Goal: Task Accomplishment & Management: Use online tool/utility

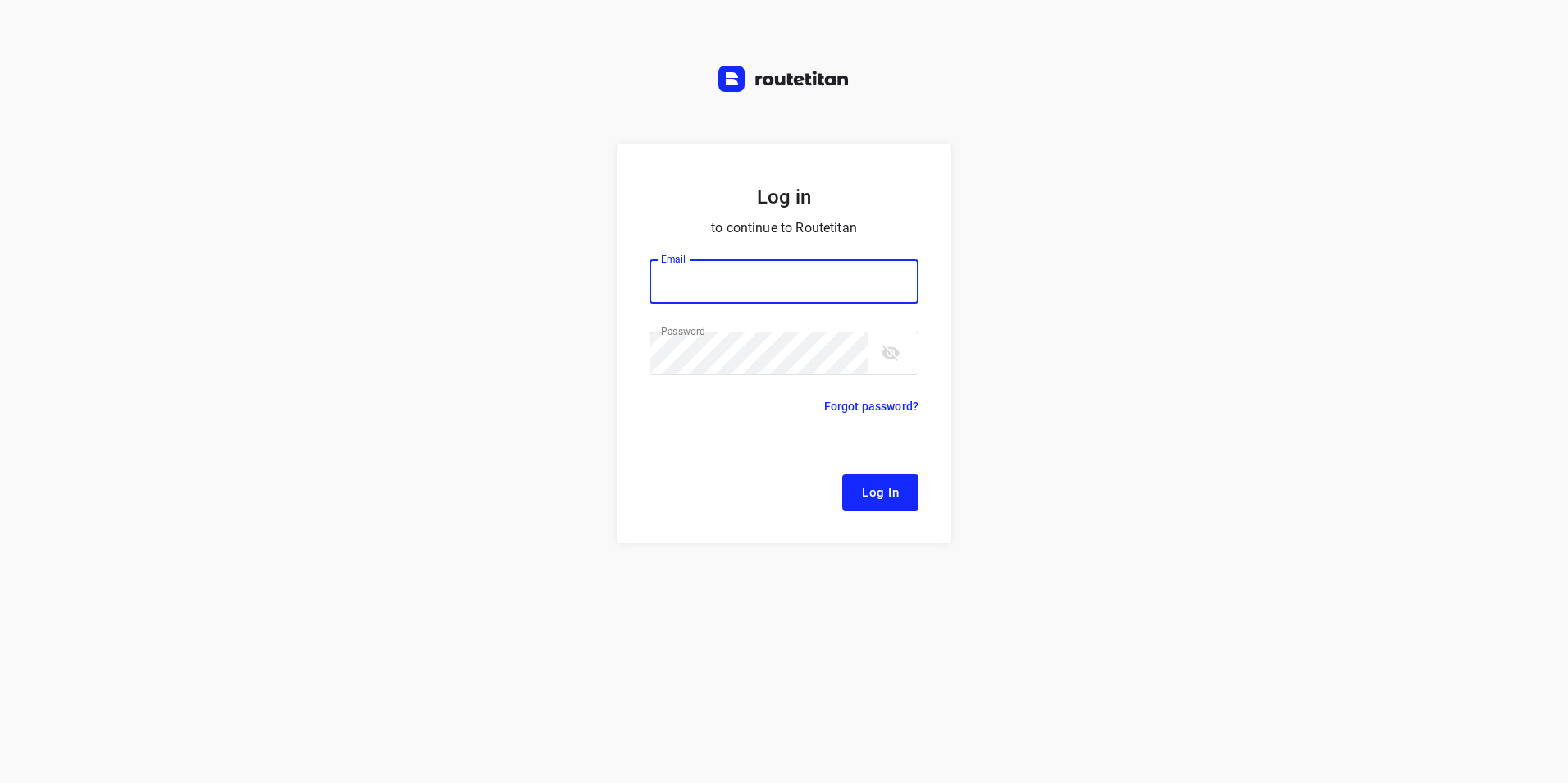
type input "[EMAIL_ADDRESS][DOMAIN_NAME]"
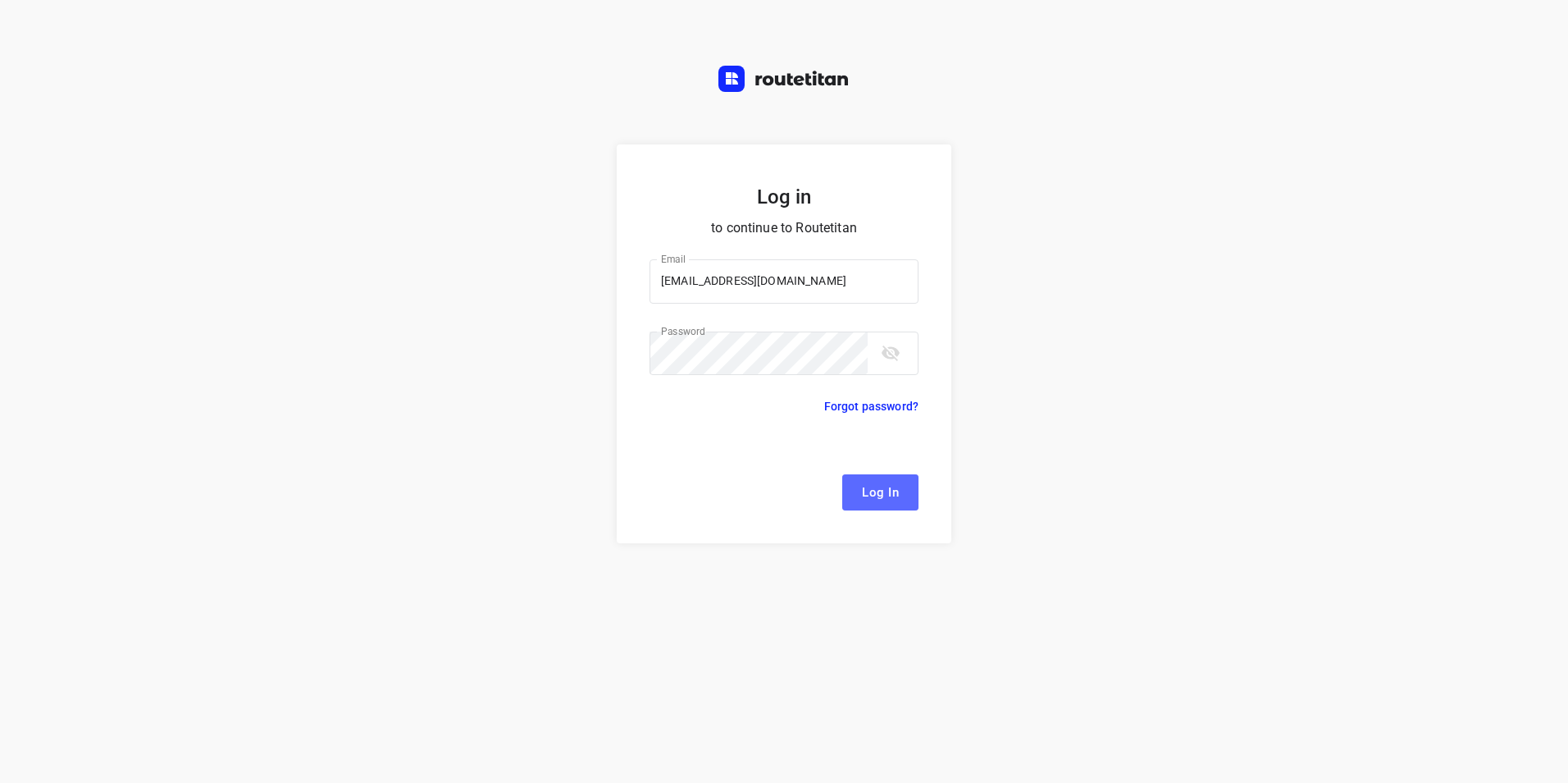
click at [899, 490] on button "Log In" at bounding box center [880, 492] width 76 height 36
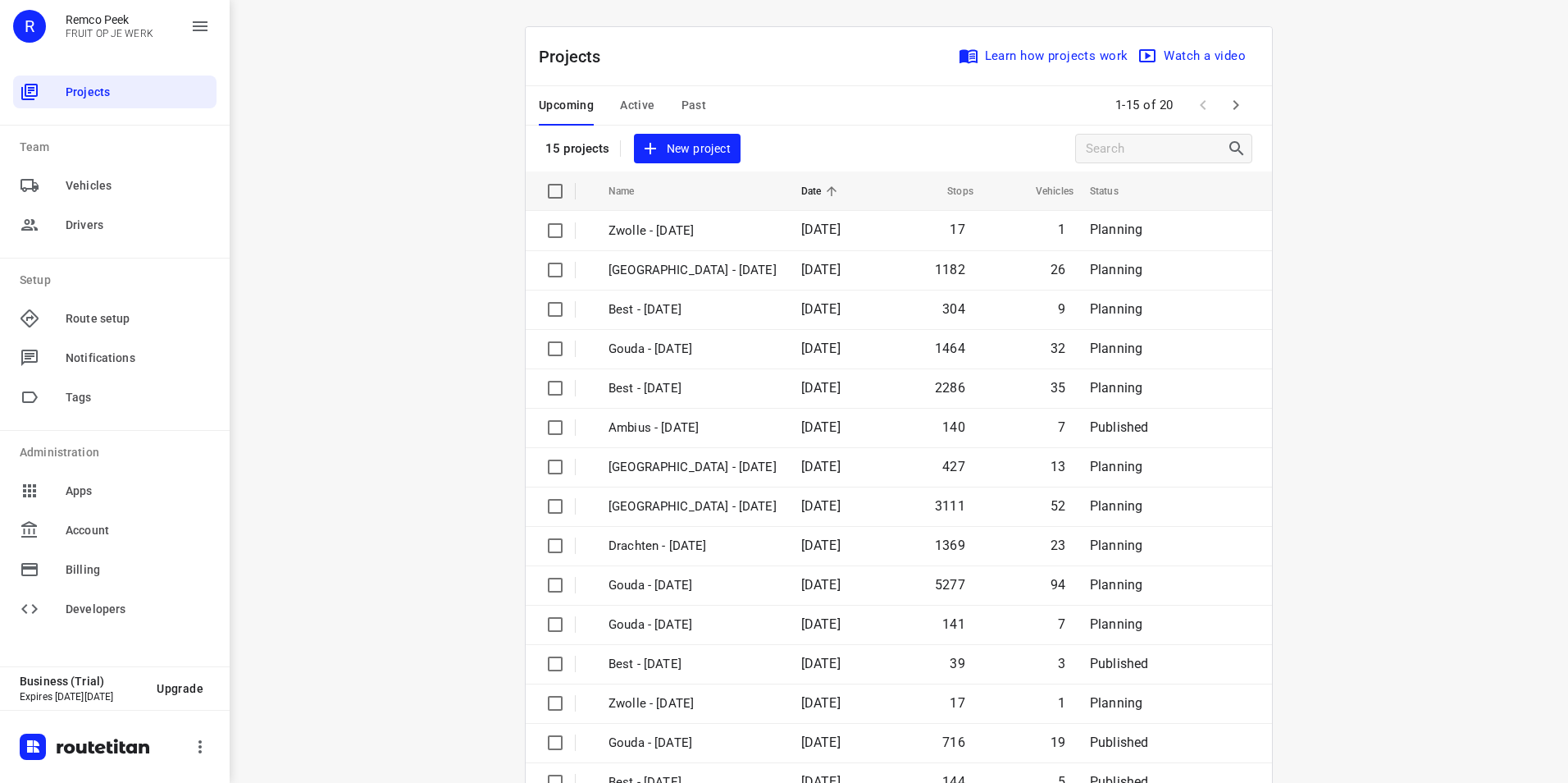
click at [651, 113] on div "Upcoming Active Past" at bounding box center [636, 105] width 194 height 39
click at [651, 104] on div "Upcoming Active Past" at bounding box center [636, 105] width 194 height 39
click at [642, 104] on span "Active" at bounding box center [637, 105] width 35 height 21
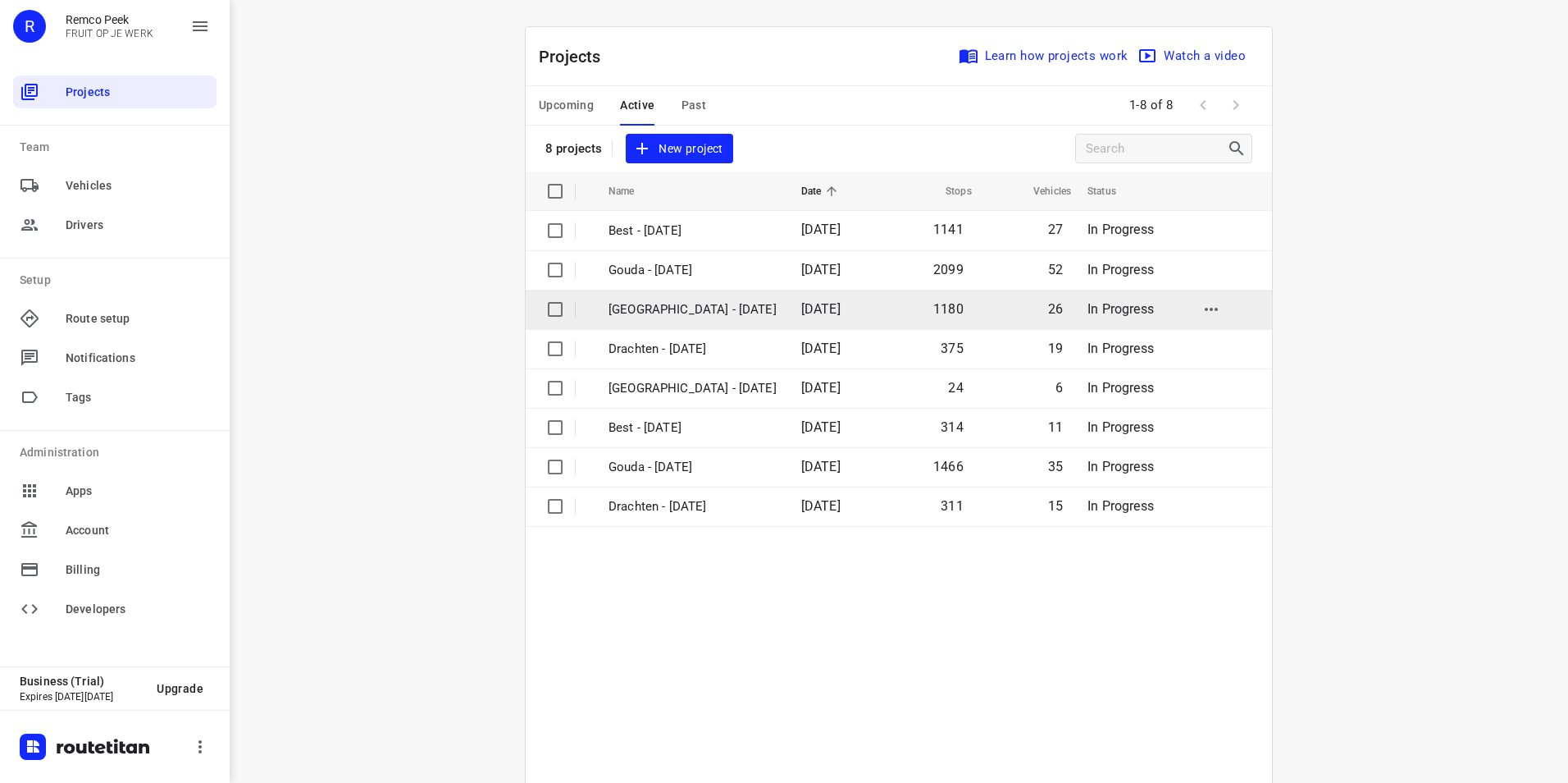
click at [671, 305] on p "[GEOGRAPHIC_DATA] - [DATE]" at bounding box center [693, 310] width 168 height 19
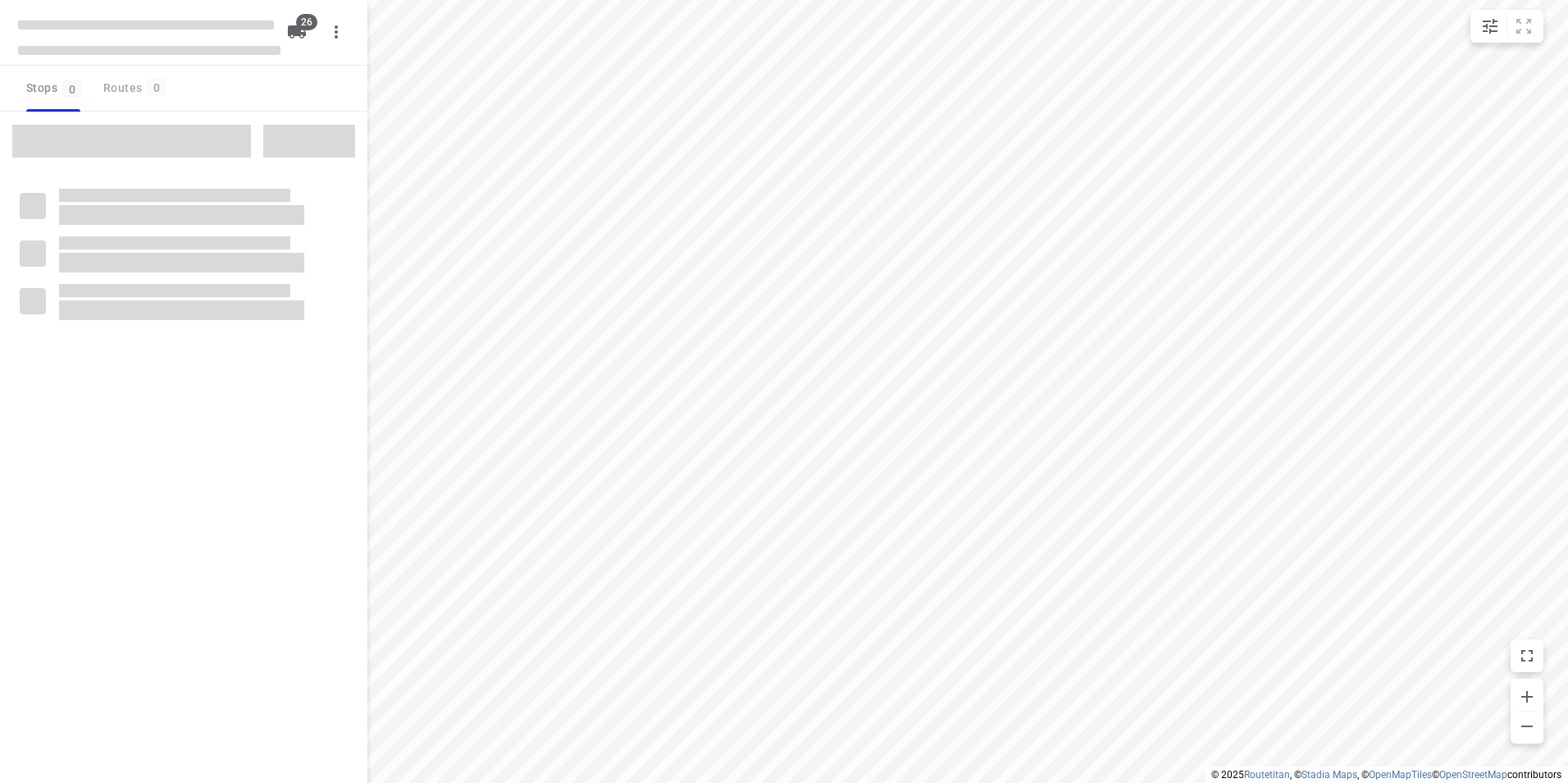
checkbox input "true"
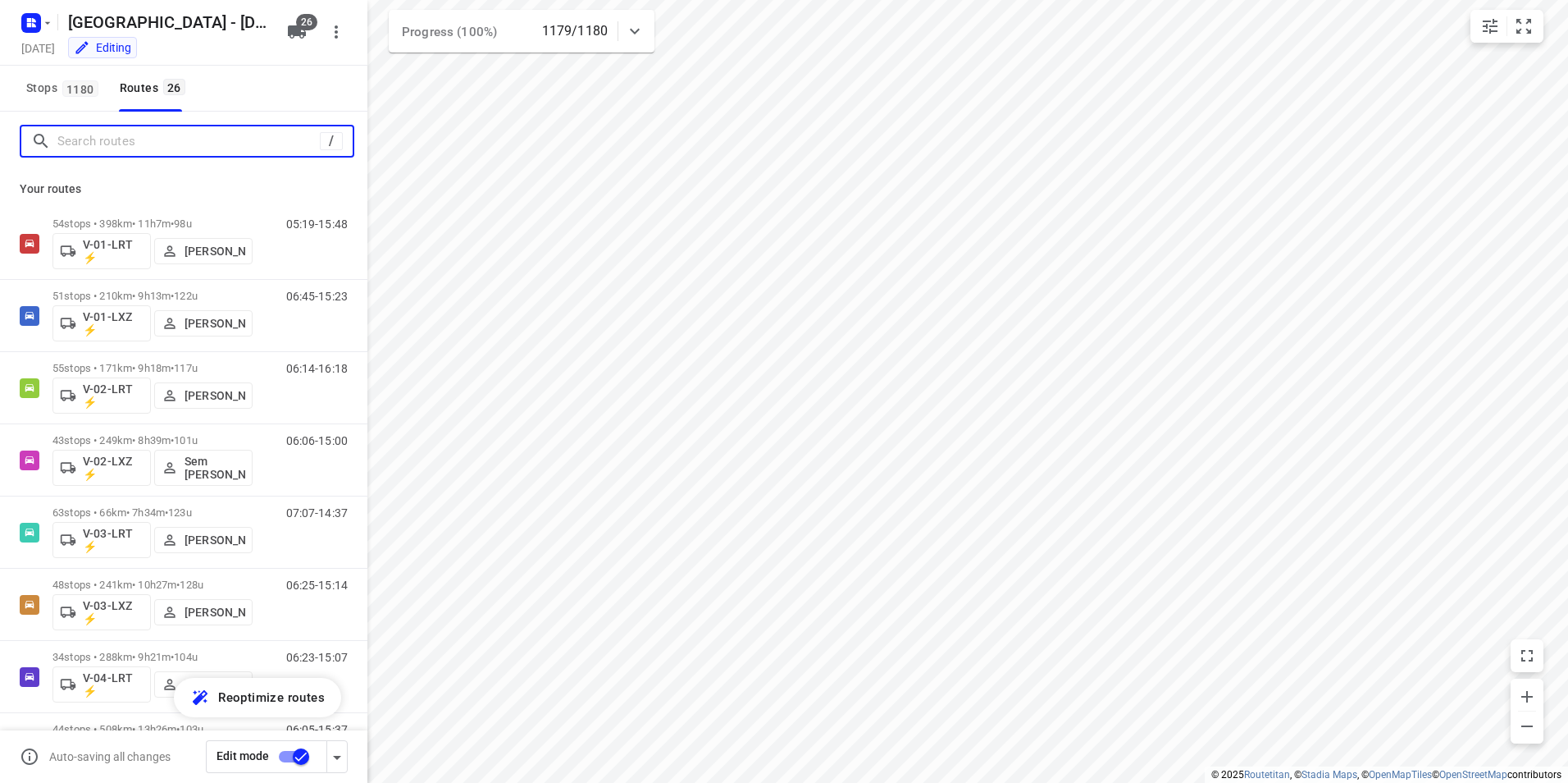
click at [131, 134] on input "Search routes" at bounding box center [189, 141] width 262 height 25
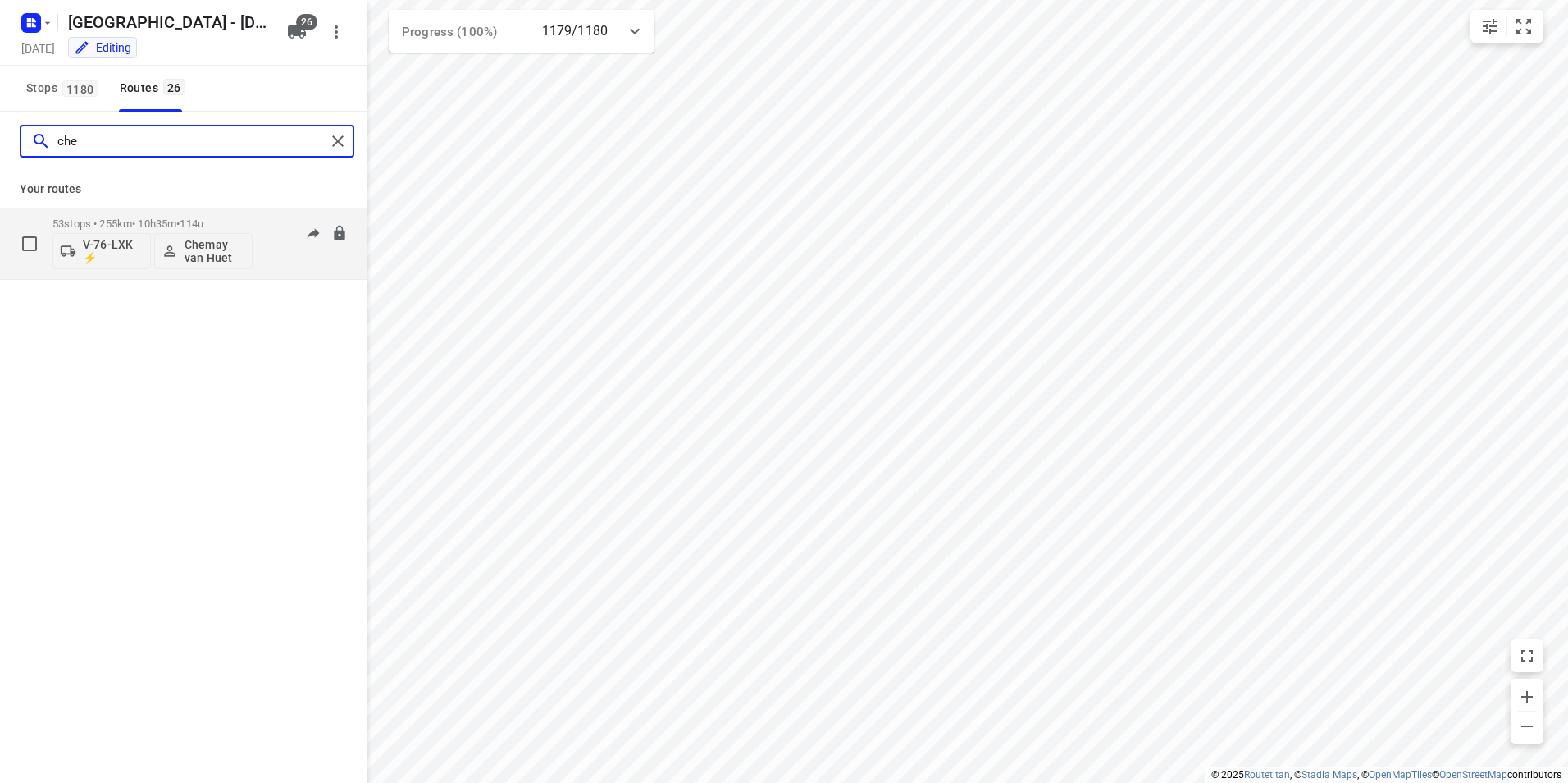
type input "che"
click at [144, 219] on p "53 stops • 255km • 10h35m • 114u" at bounding box center [153, 224] width 201 height 12
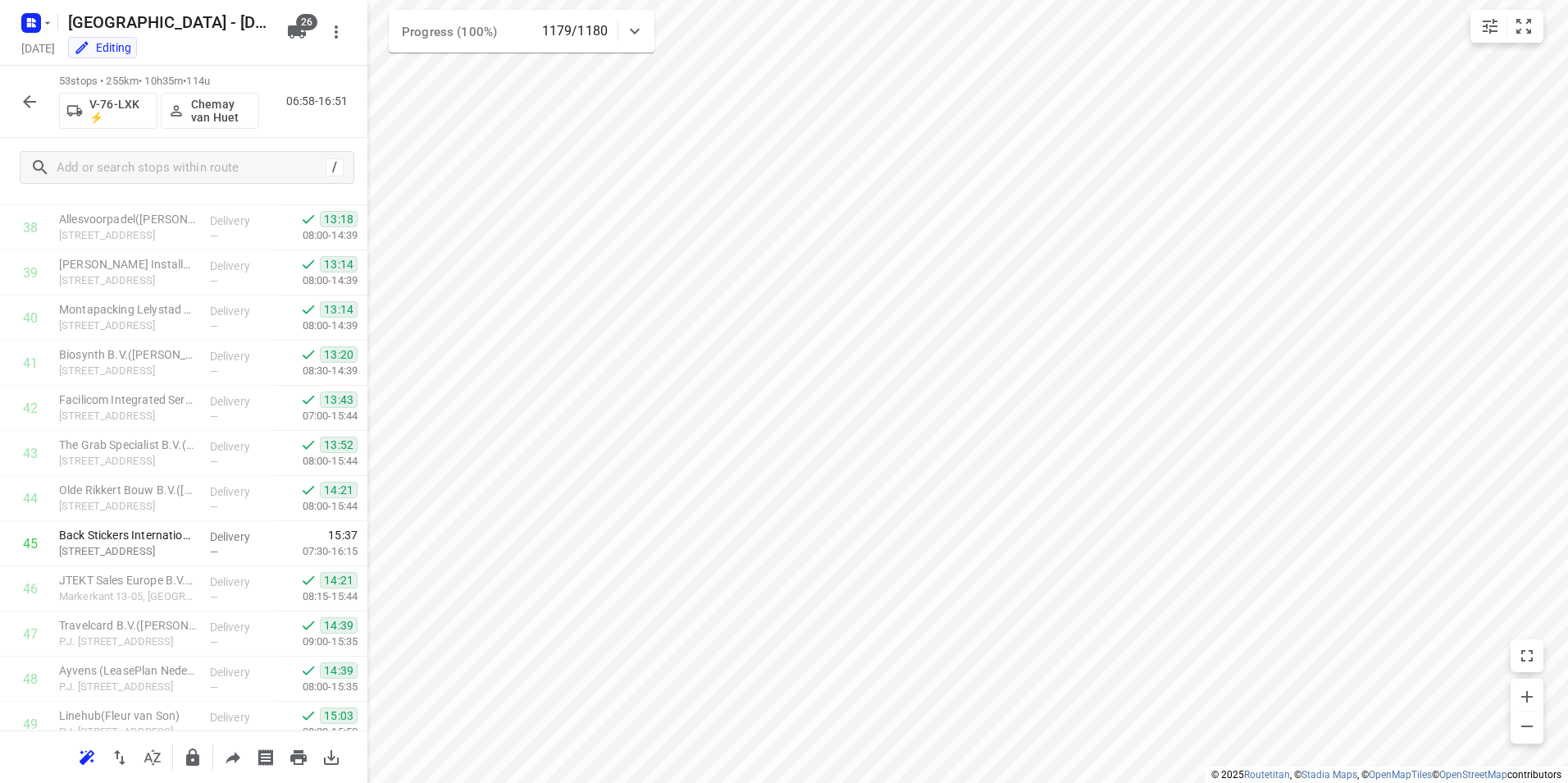
scroll to position [1820, 0]
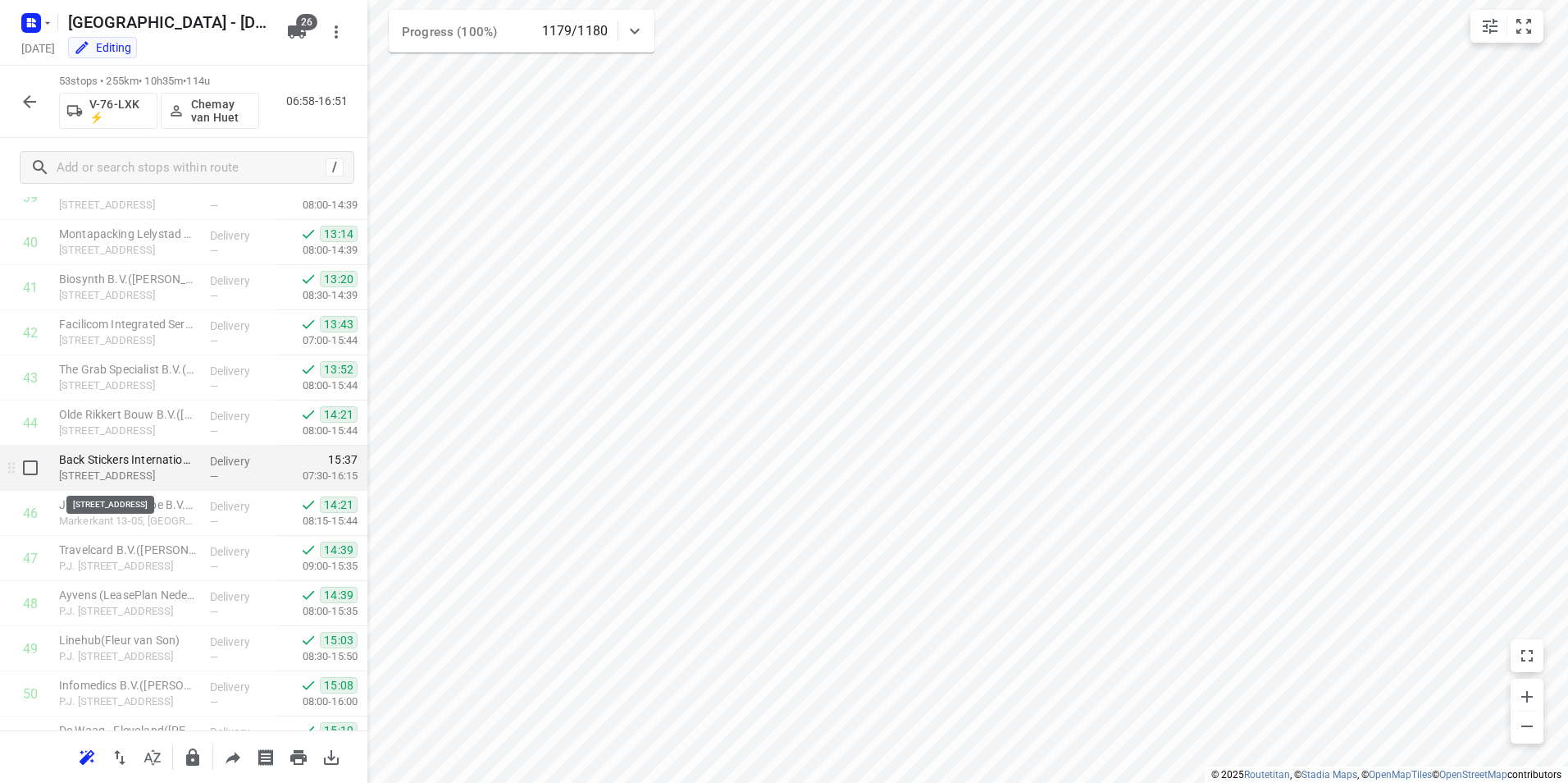
click at [129, 469] on p "[STREET_ADDRESS]" at bounding box center [128, 475] width 138 height 16
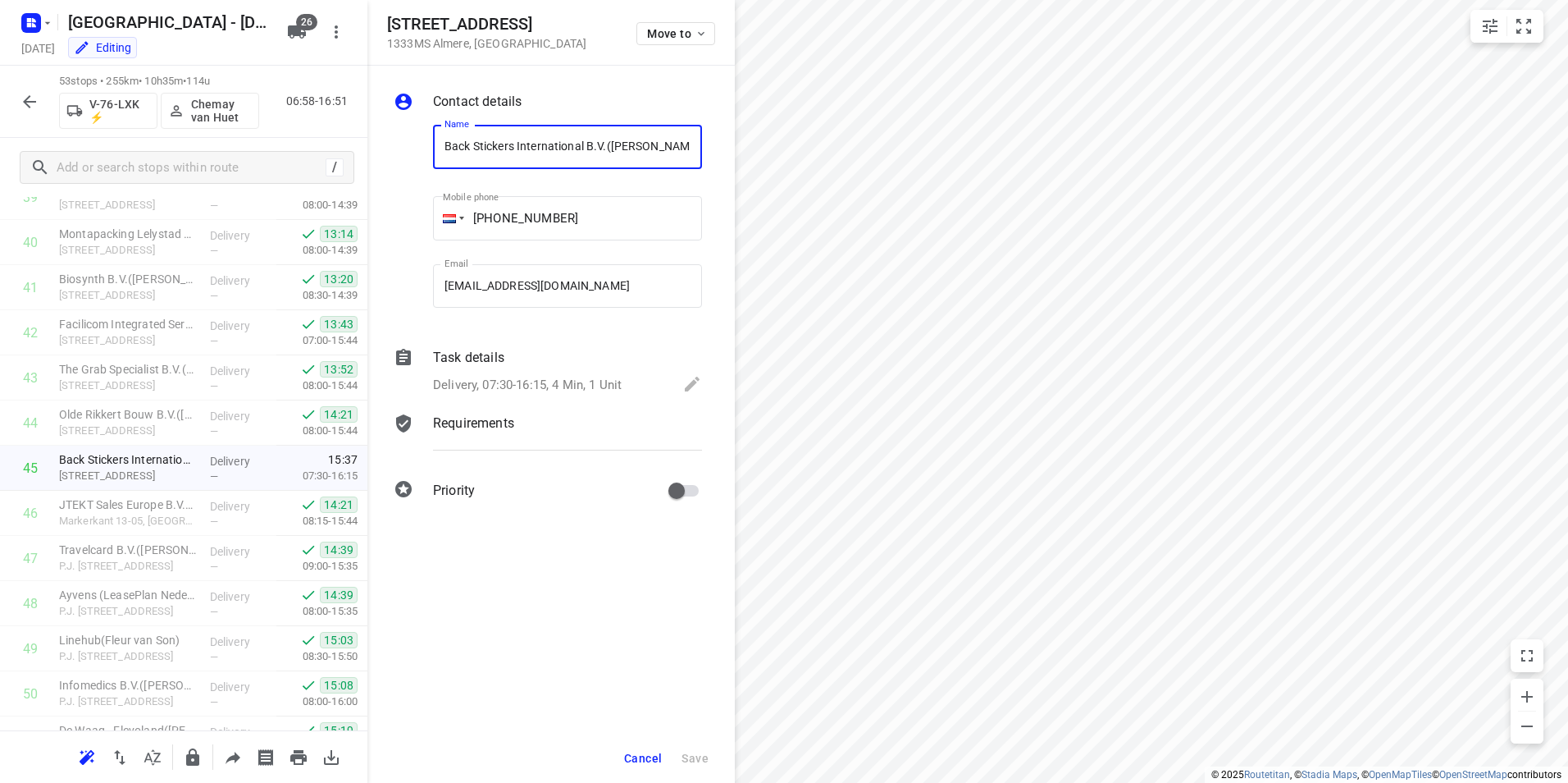
click at [26, 108] on icon "button" at bounding box center [30, 102] width 20 height 20
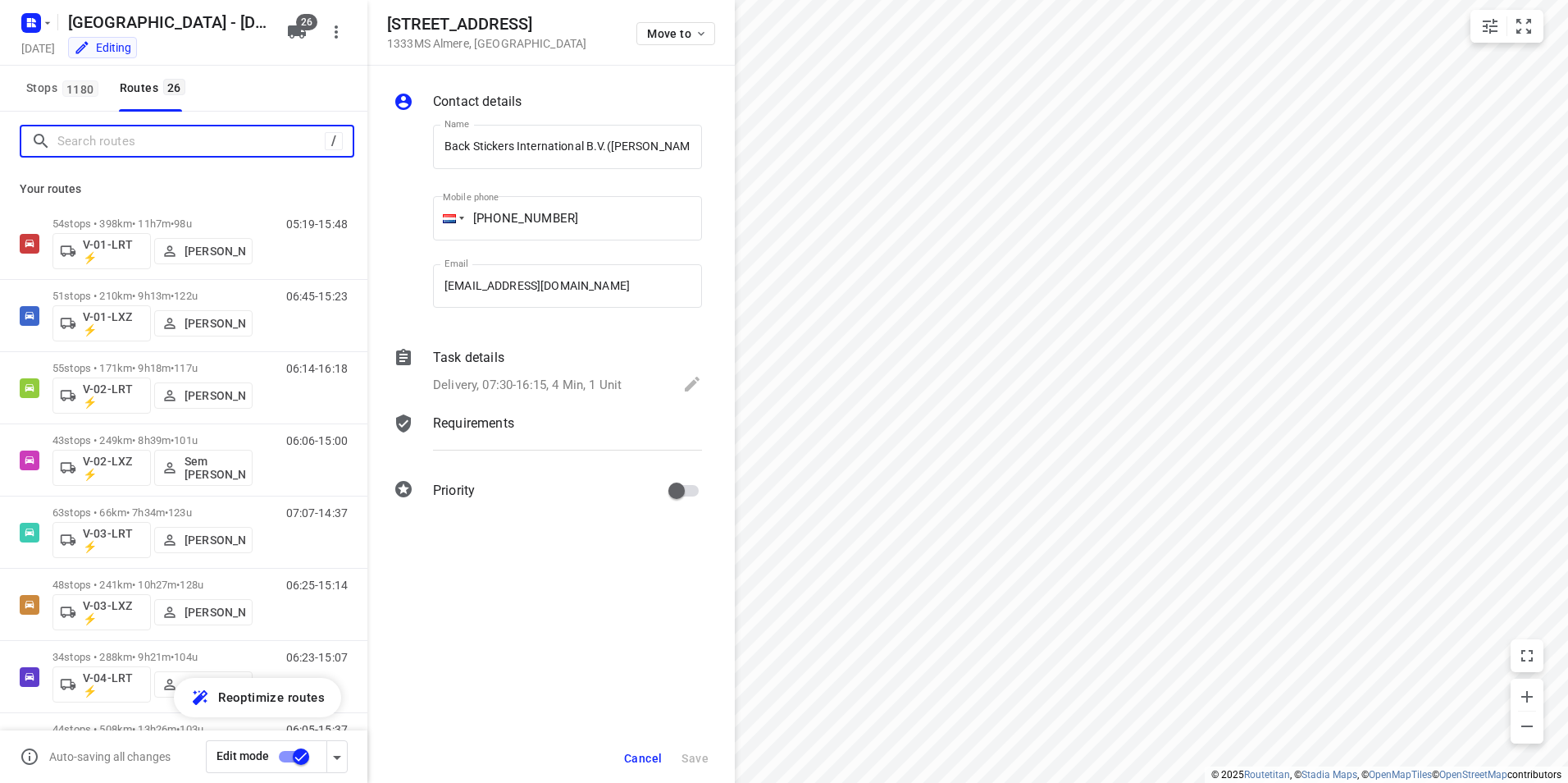
click at [150, 143] on input "Search routes" at bounding box center [192, 141] width 267 height 25
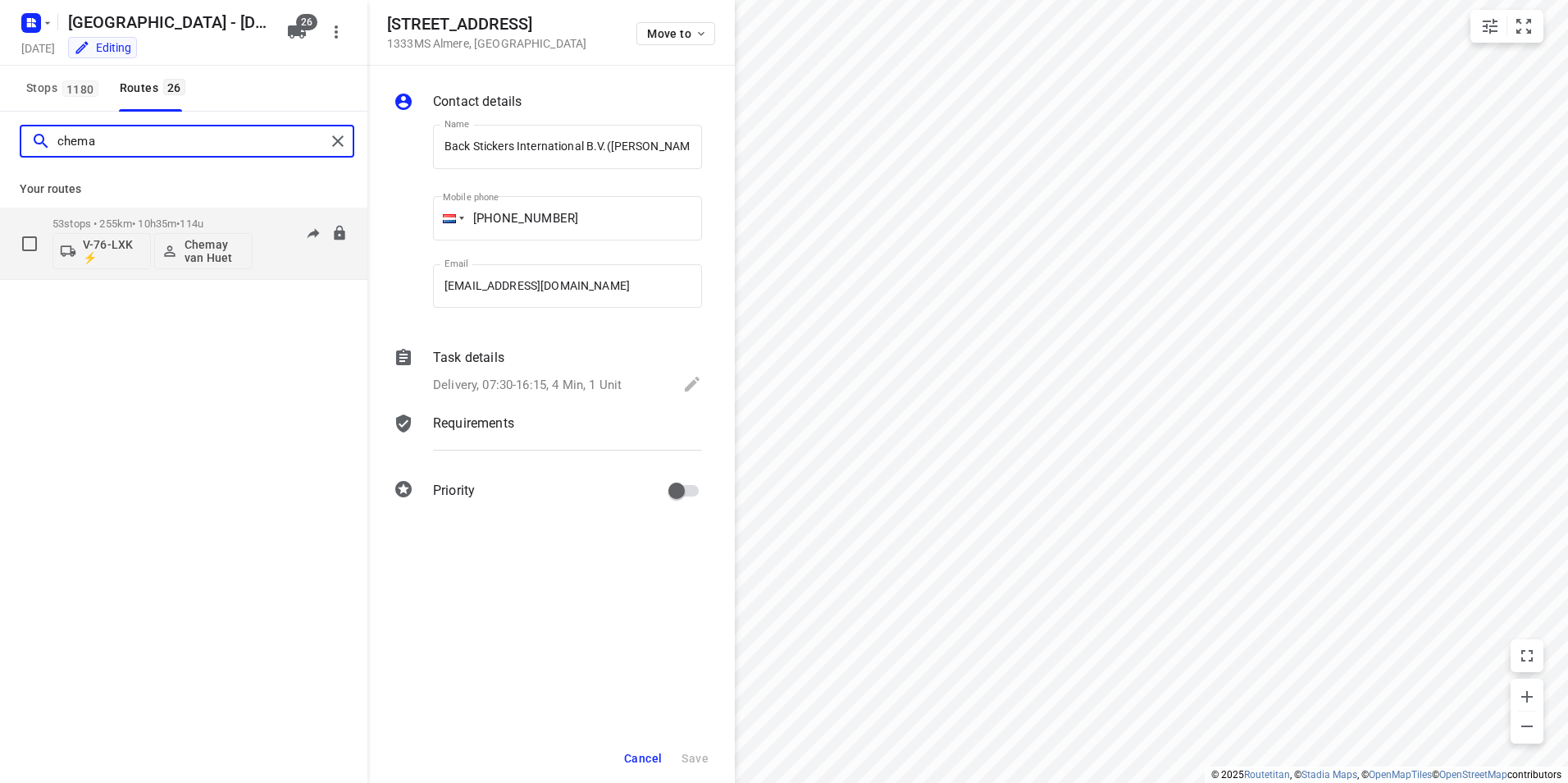
type input "chema"
click at [137, 214] on div "53 stops • 255km • 10h35m • 114u V-76-LXK ⚡ Chemay van Huet" at bounding box center [153, 244] width 201 height 68
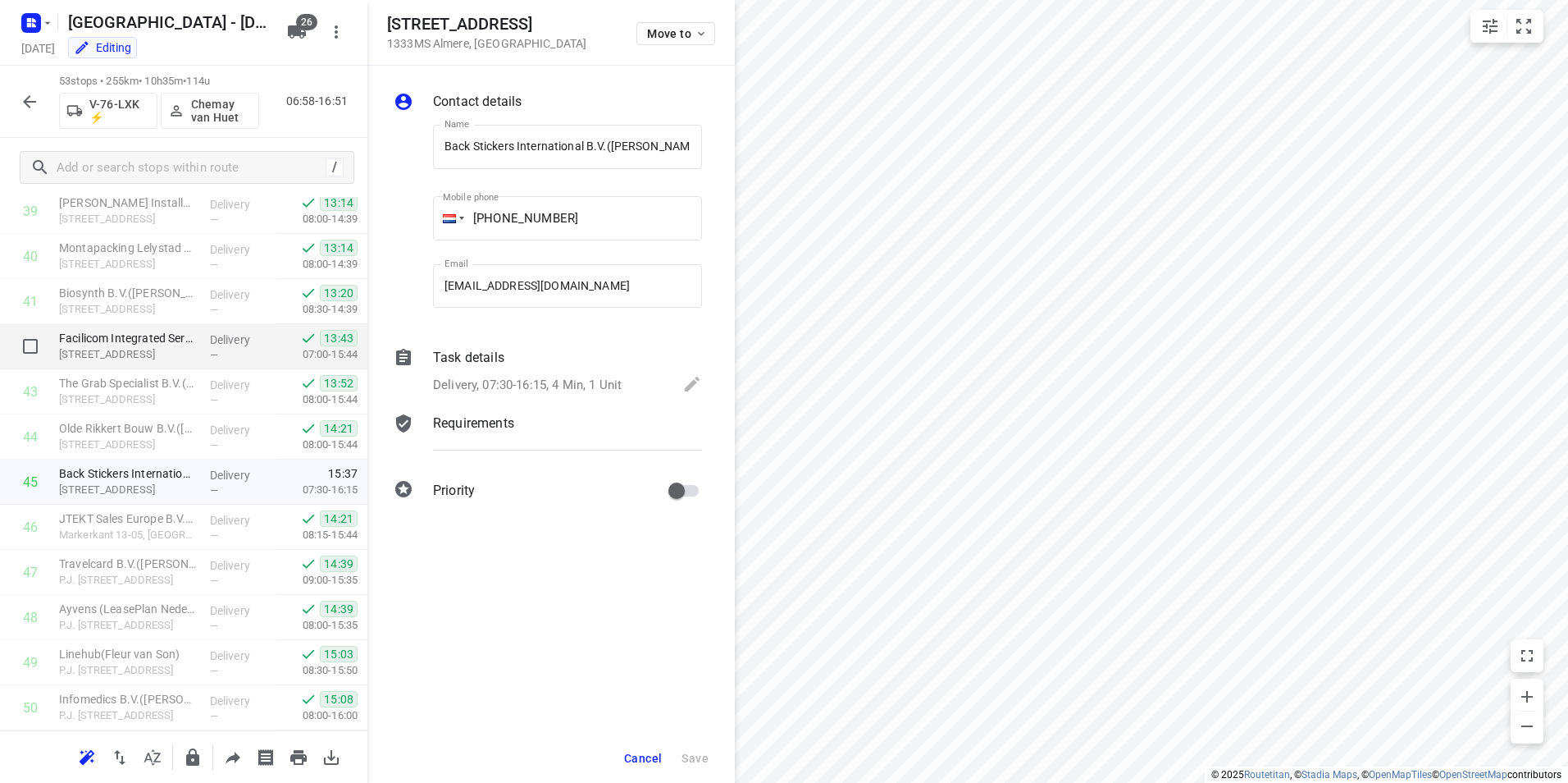
scroll to position [1986, 0]
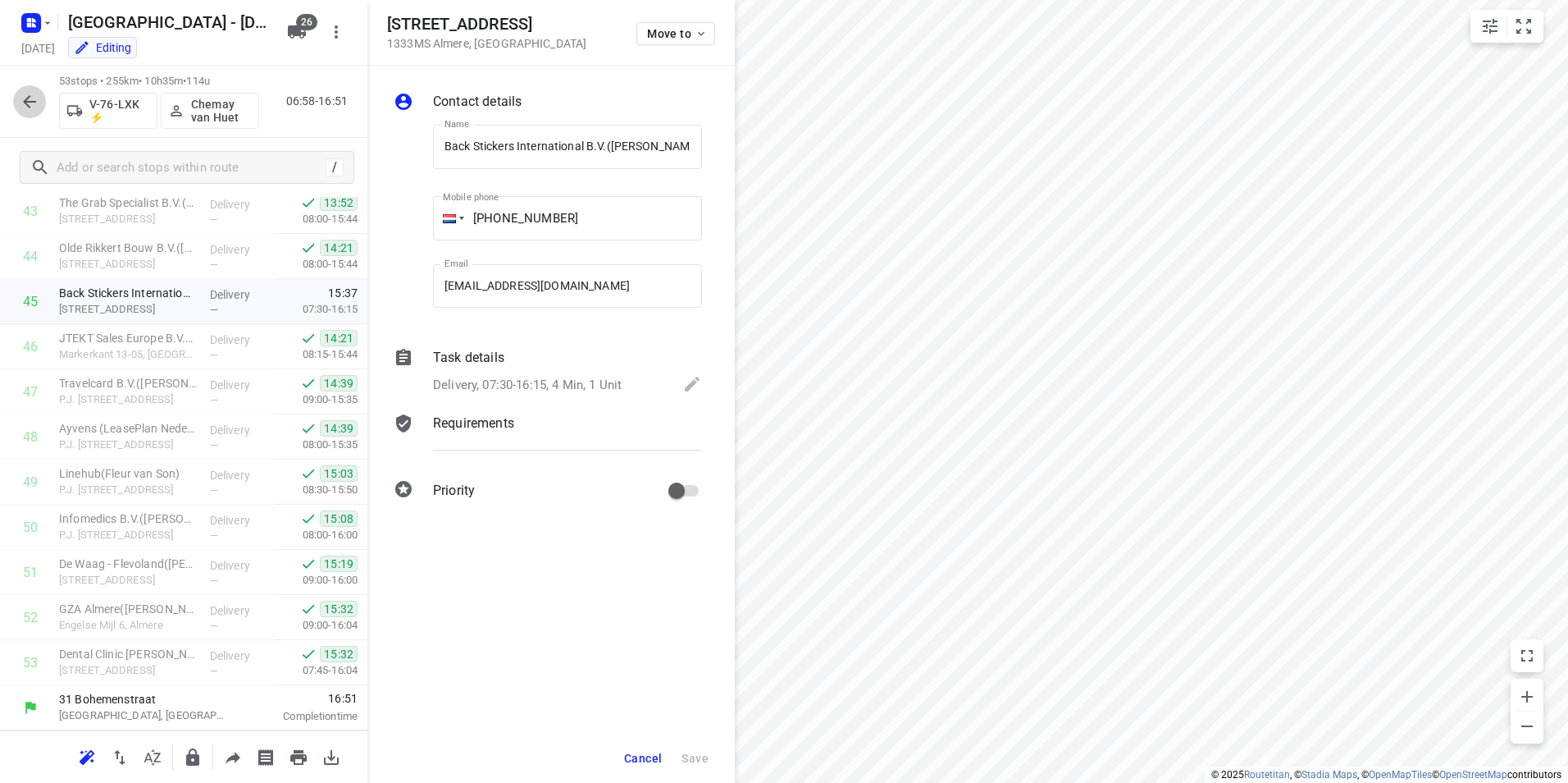
click at [24, 101] on icon "button" at bounding box center [30, 102] width 20 height 20
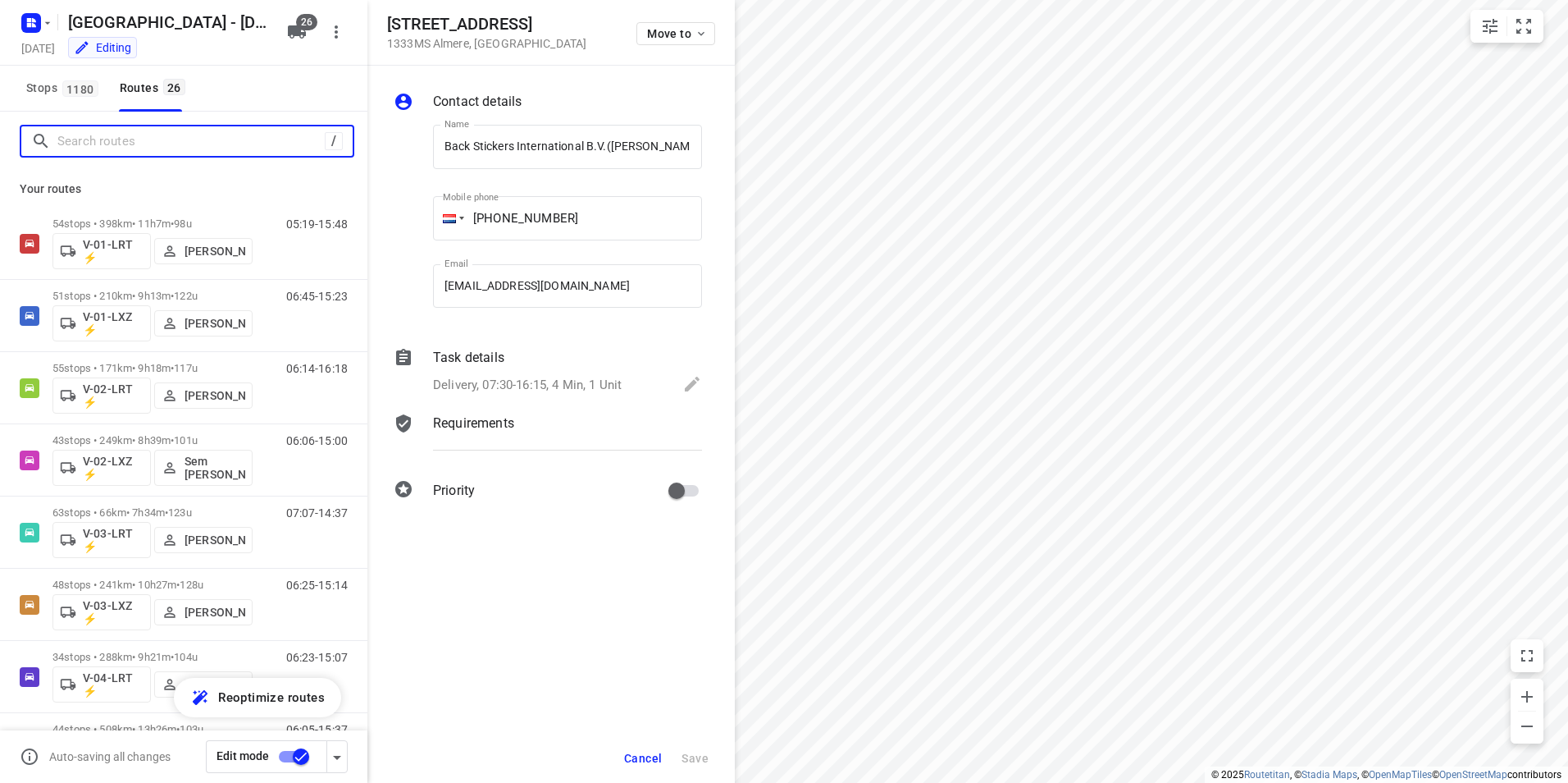
click at [182, 134] on input "Search routes" at bounding box center [192, 141] width 267 height 25
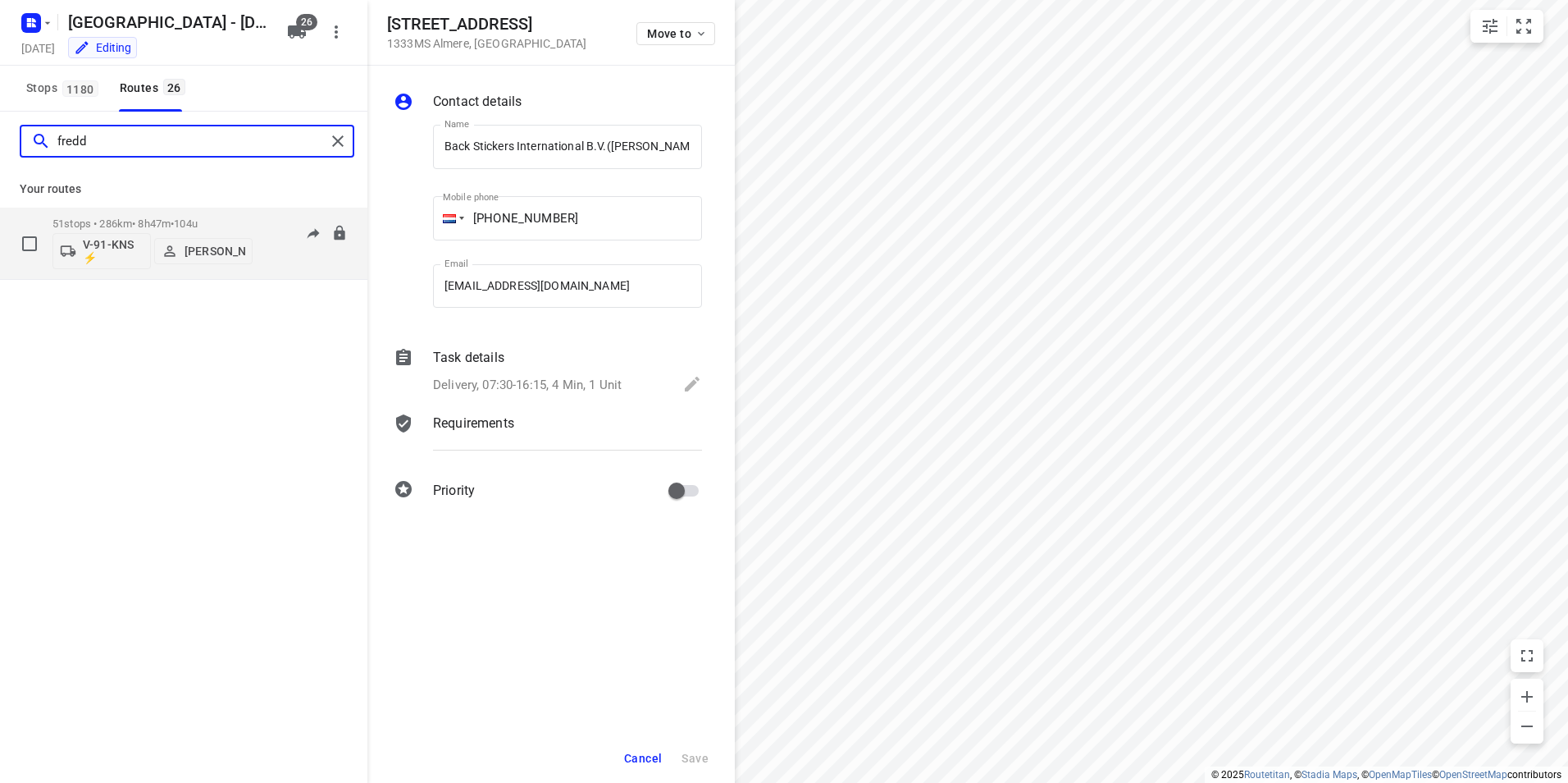
type input "fredd"
click at [153, 214] on div "51 stops • 286km • 8h47m • 104u V-91-KNS ⚡ [PERSON_NAME]" at bounding box center [153, 244] width 201 height 68
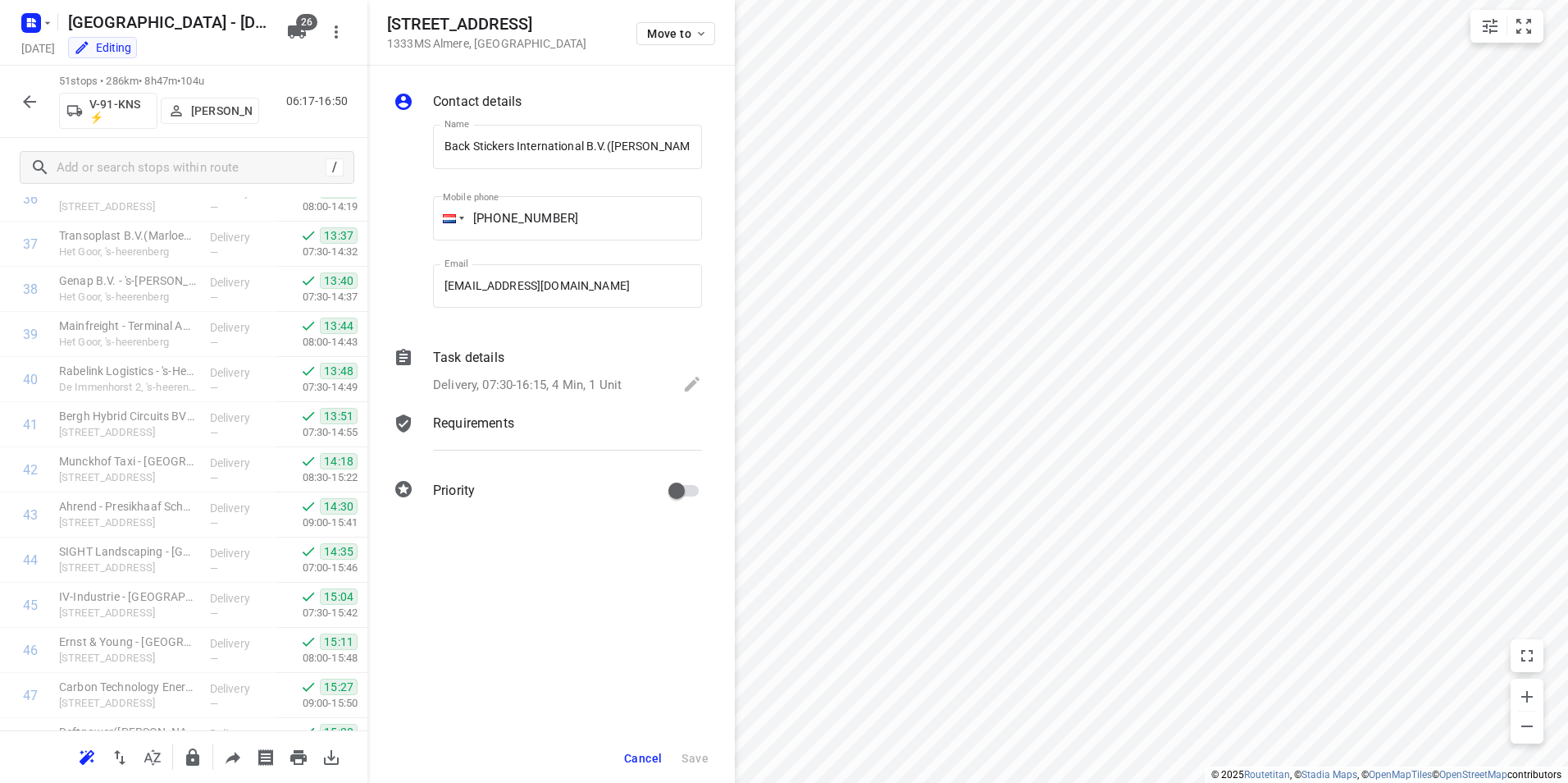
scroll to position [1896, 0]
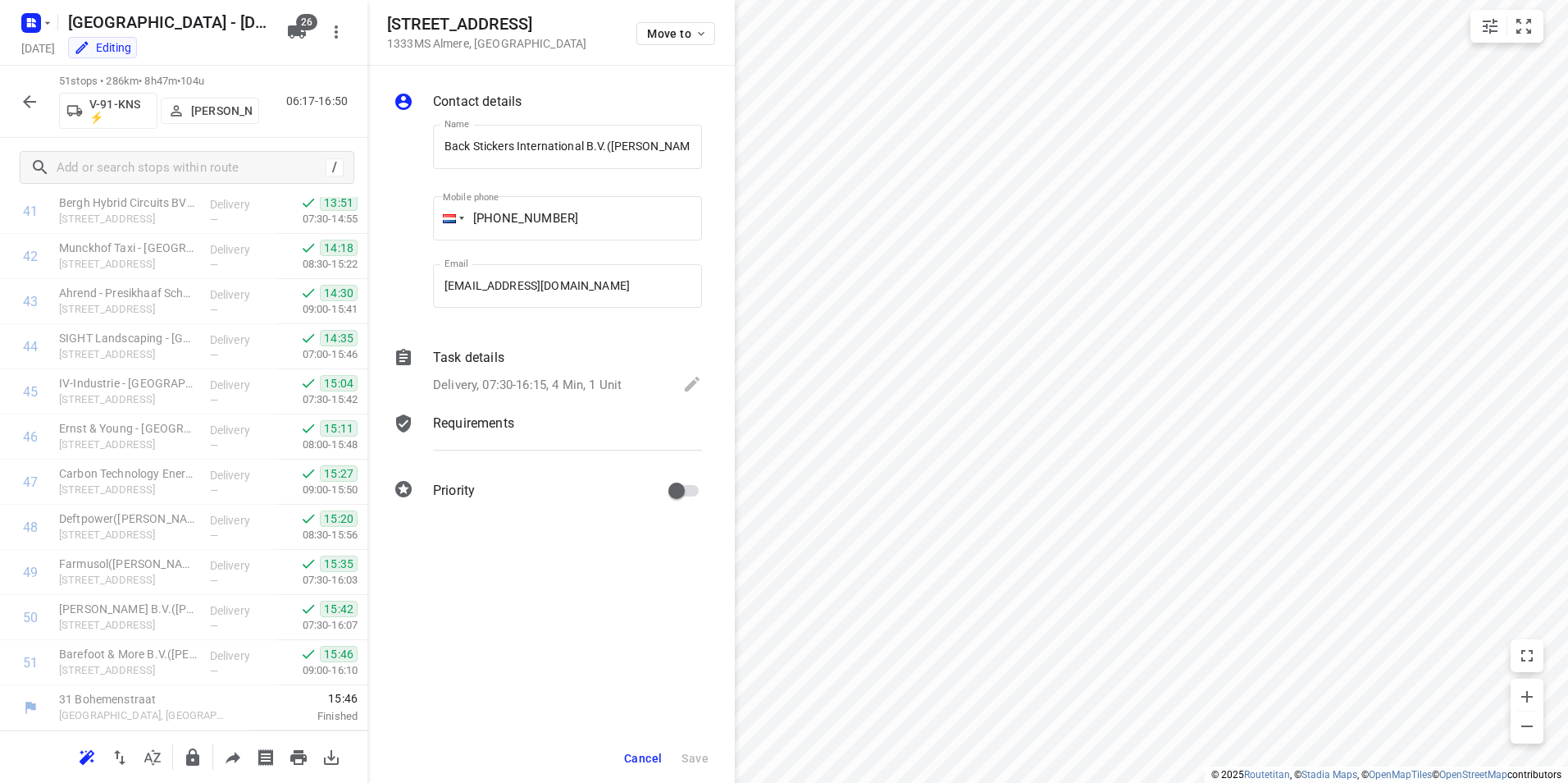
click at [30, 101] on icon "button" at bounding box center [29, 101] width 13 height 13
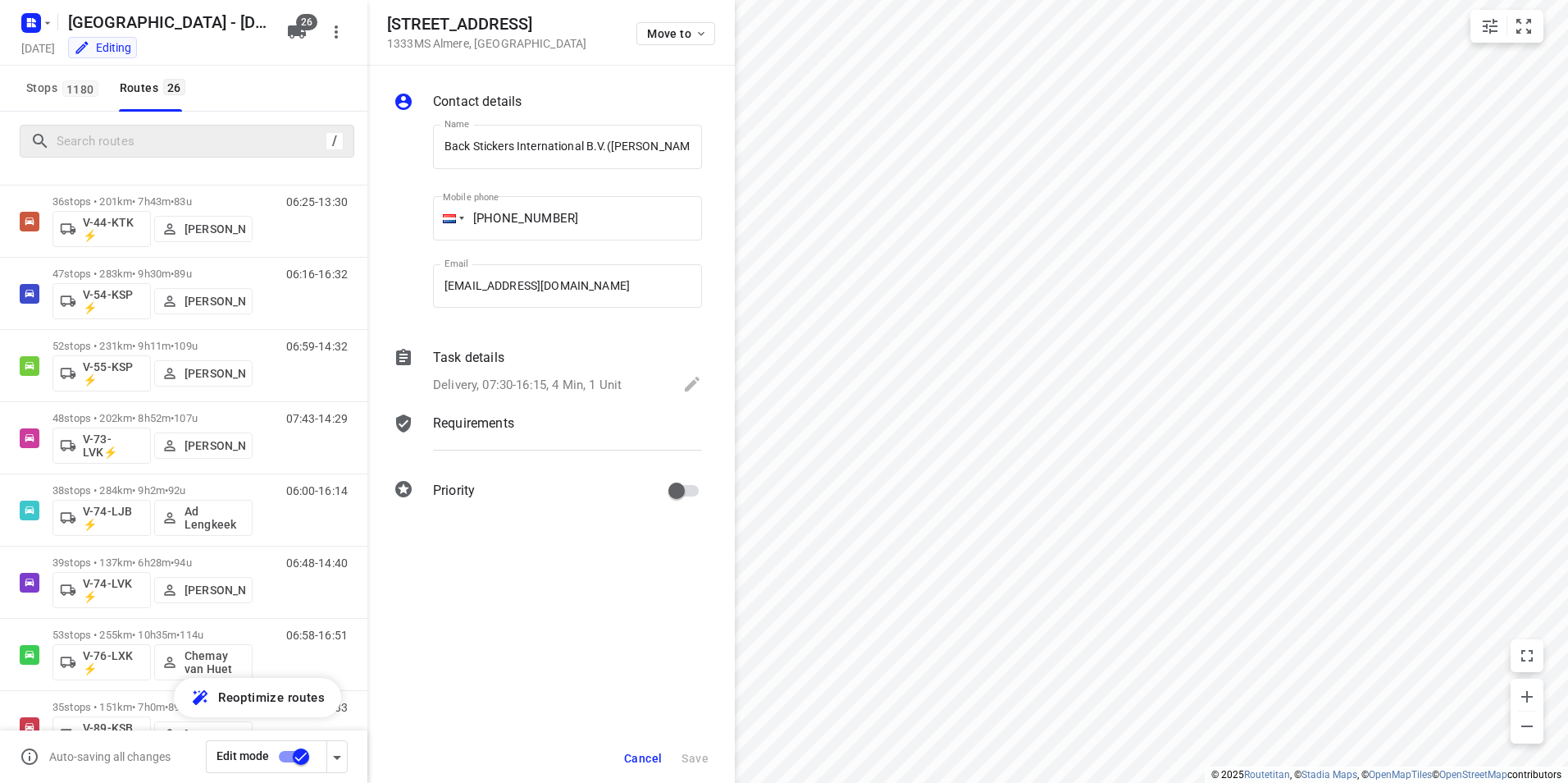
scroll to position [879, 0]
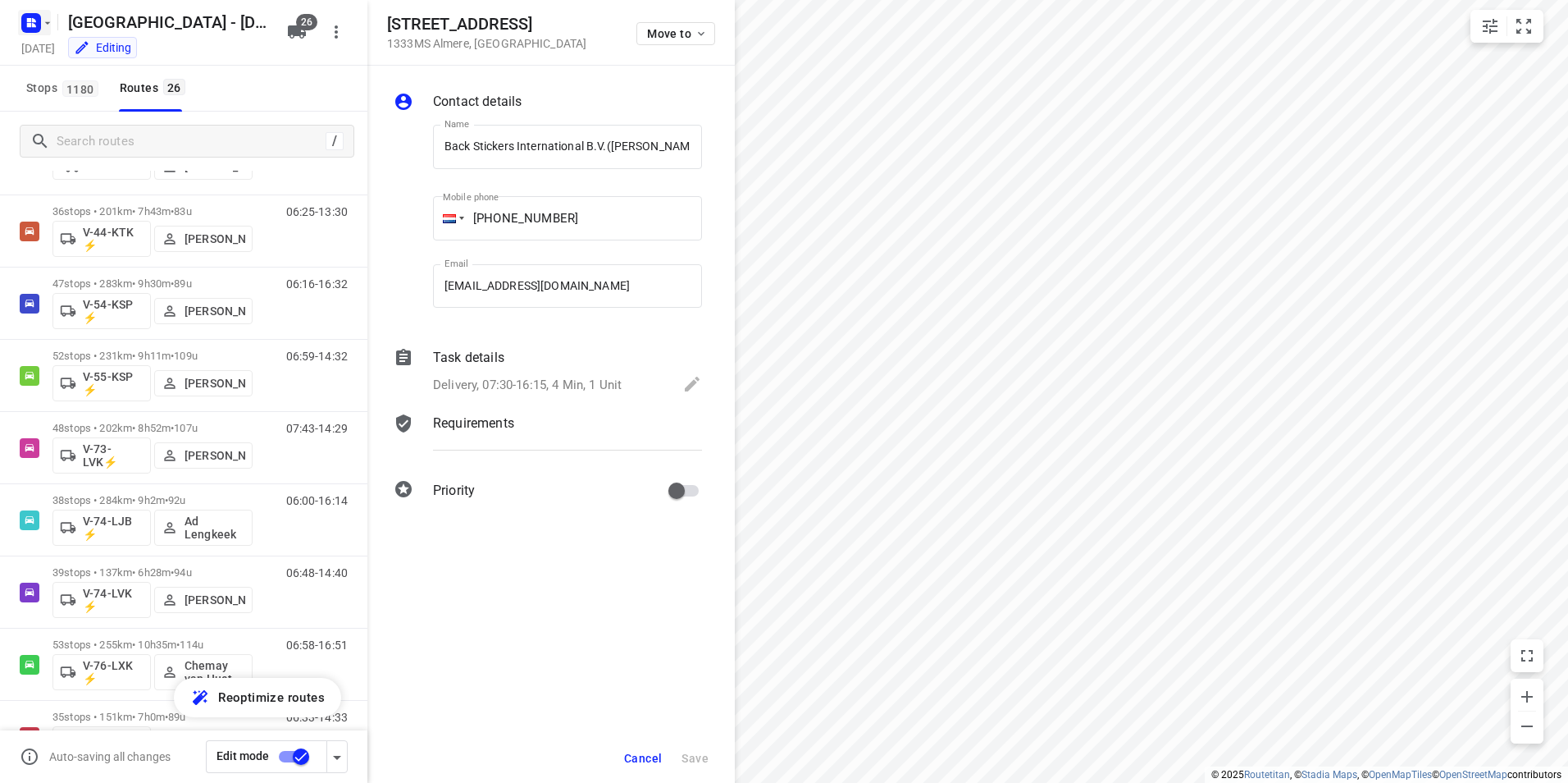
click at [31, 23] on icon "button" at bounding box center [29, 25] width 4 height 4
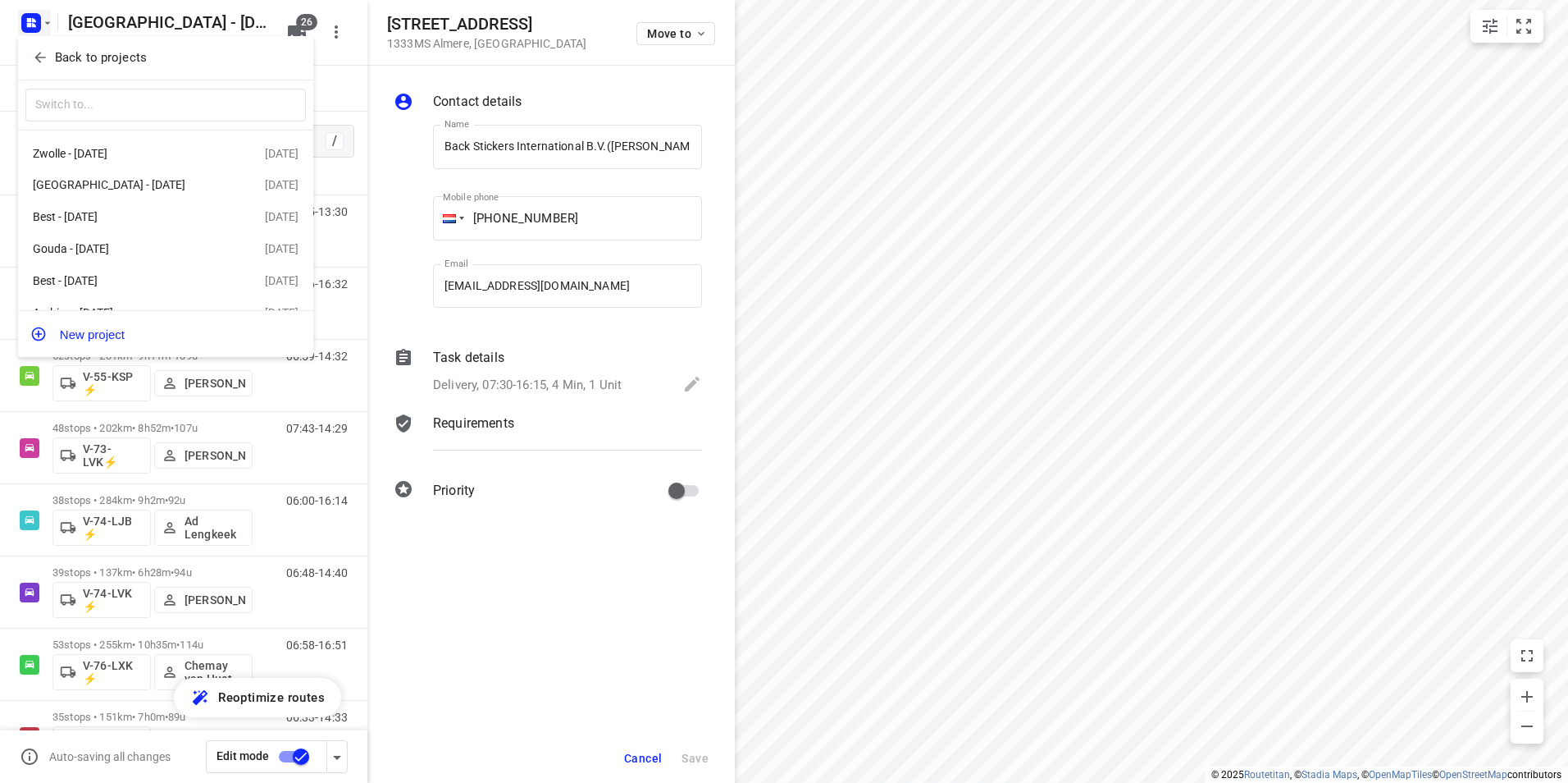
click at [89, 54] on p "Back to projects" at bounding box center [101, 57] width 92 height 19
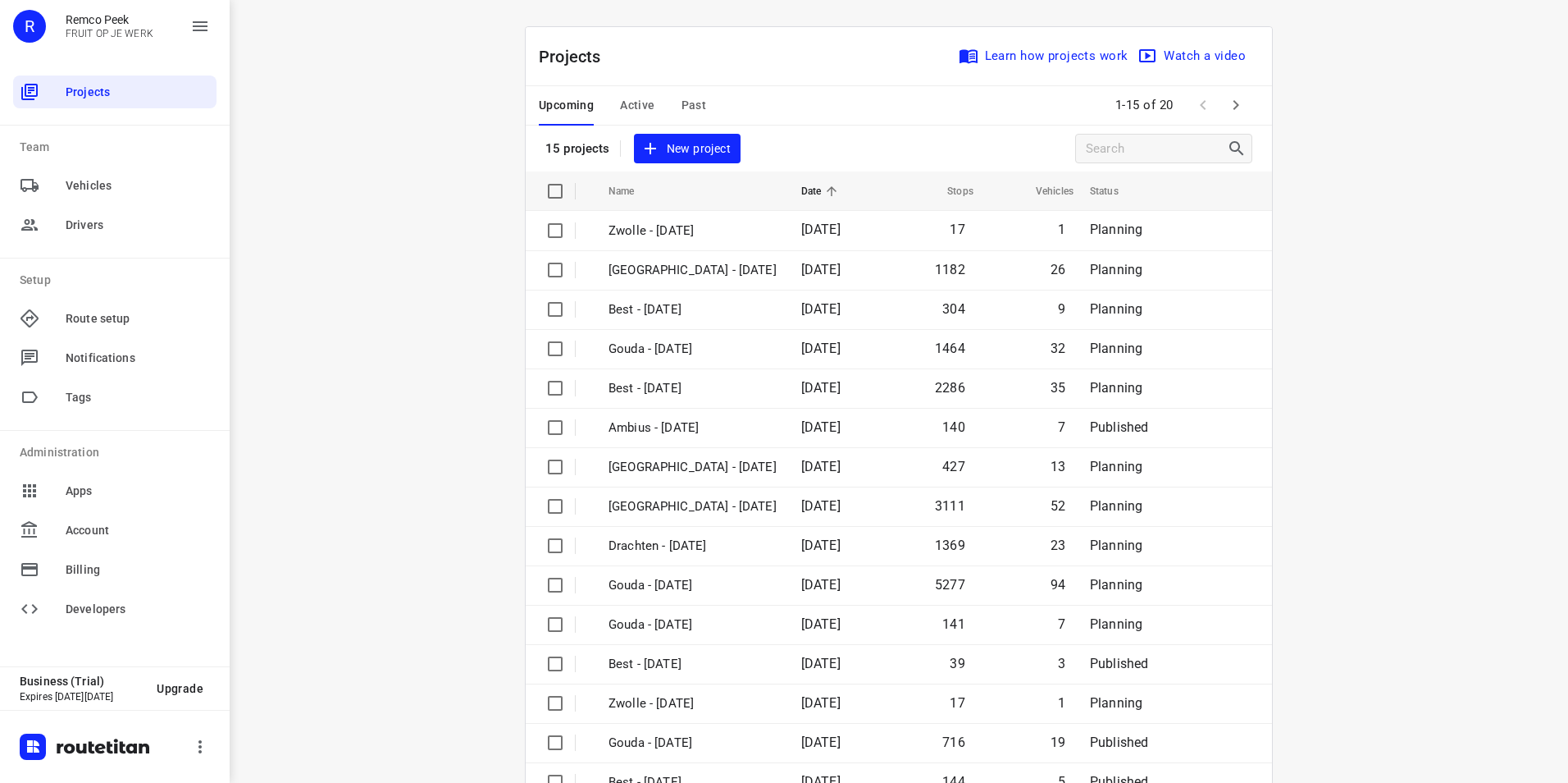
click at [620, 107] on span "Active" at bounding box center [637, 105] width 35 height 21
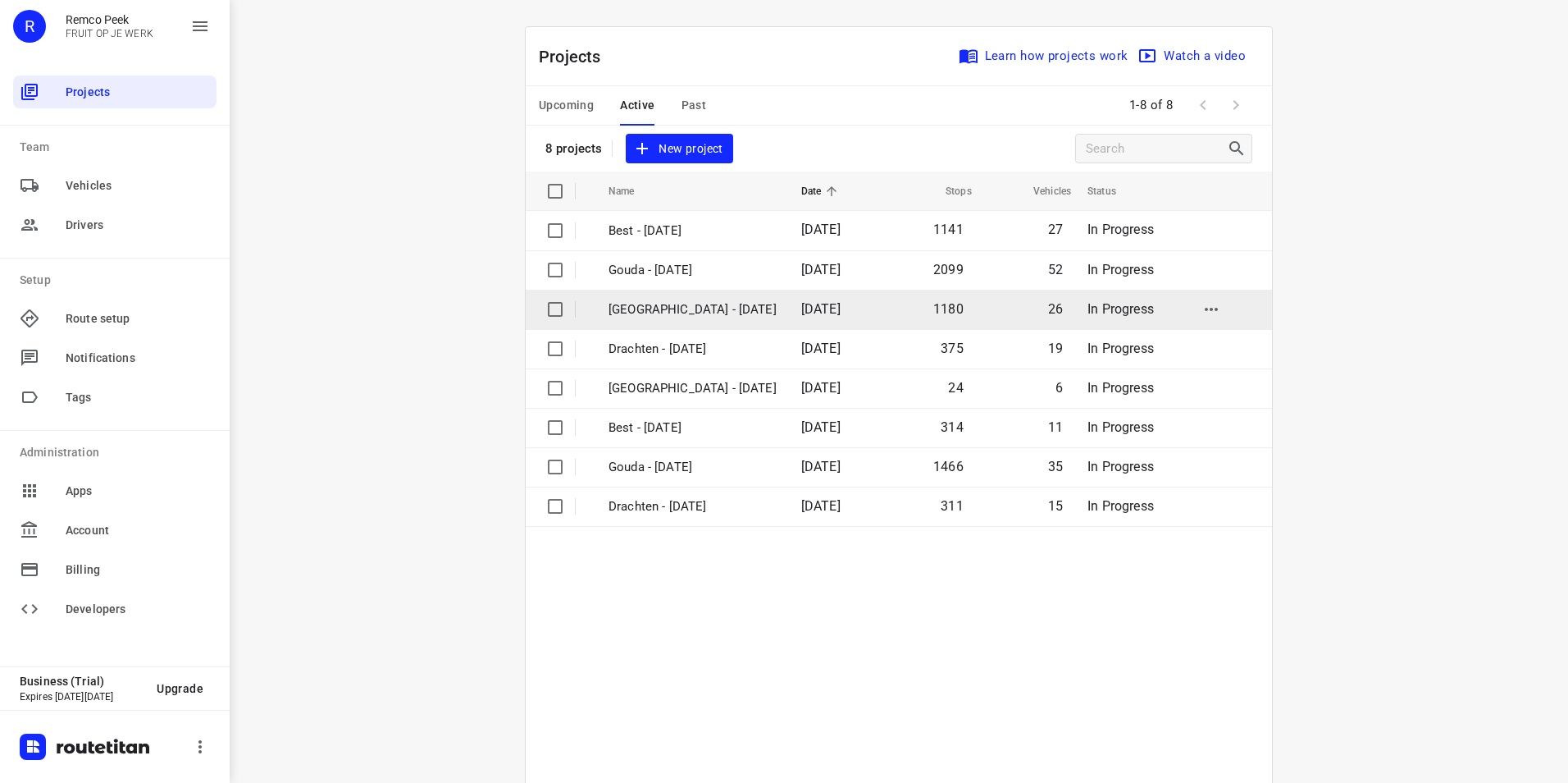
click at [640, 311] on p "[GEOGRAPHIC_DATA] - [DATE]" at bounding box center [693, 310] width 168 height 19
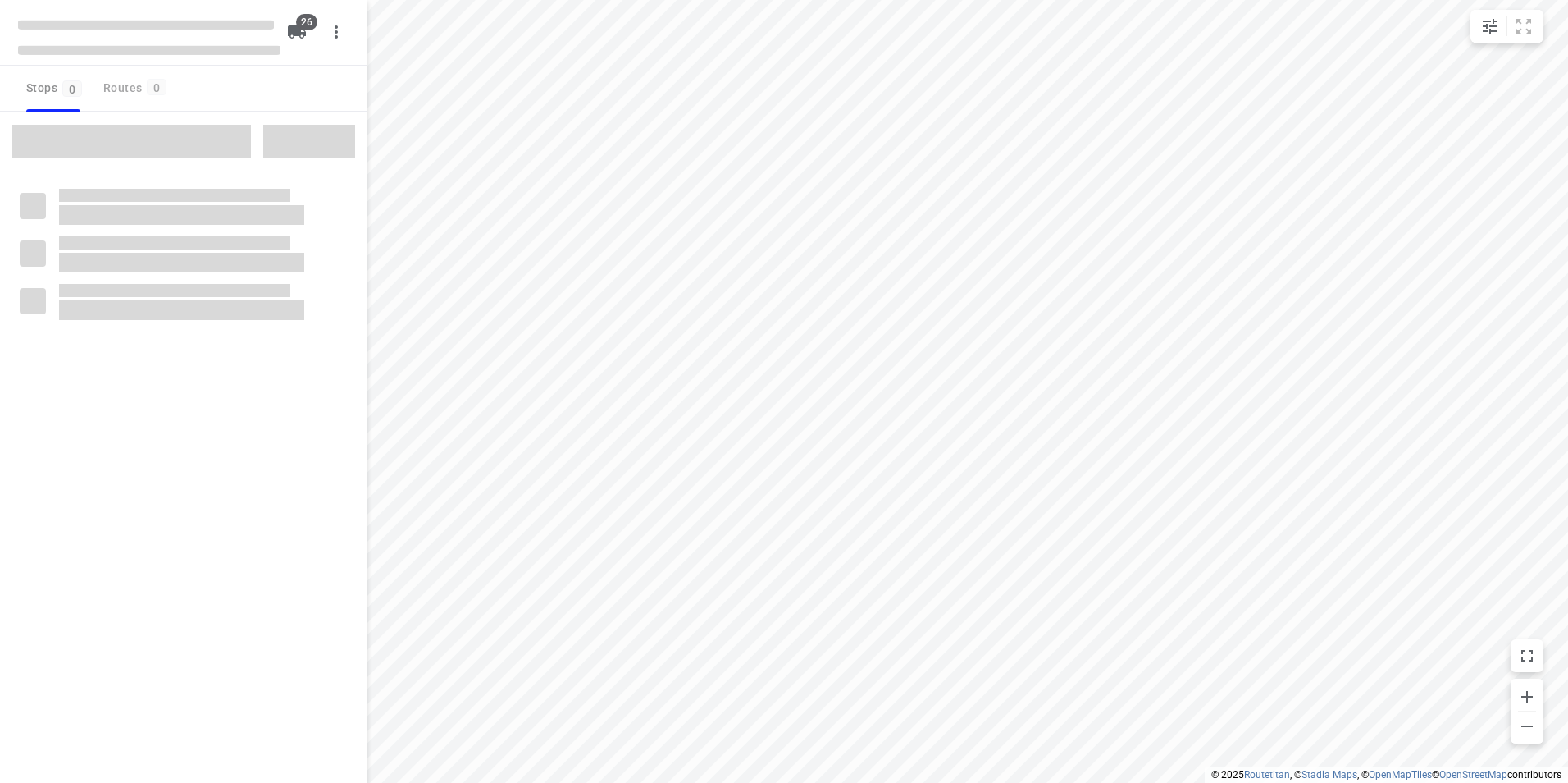
checkbox input "true"
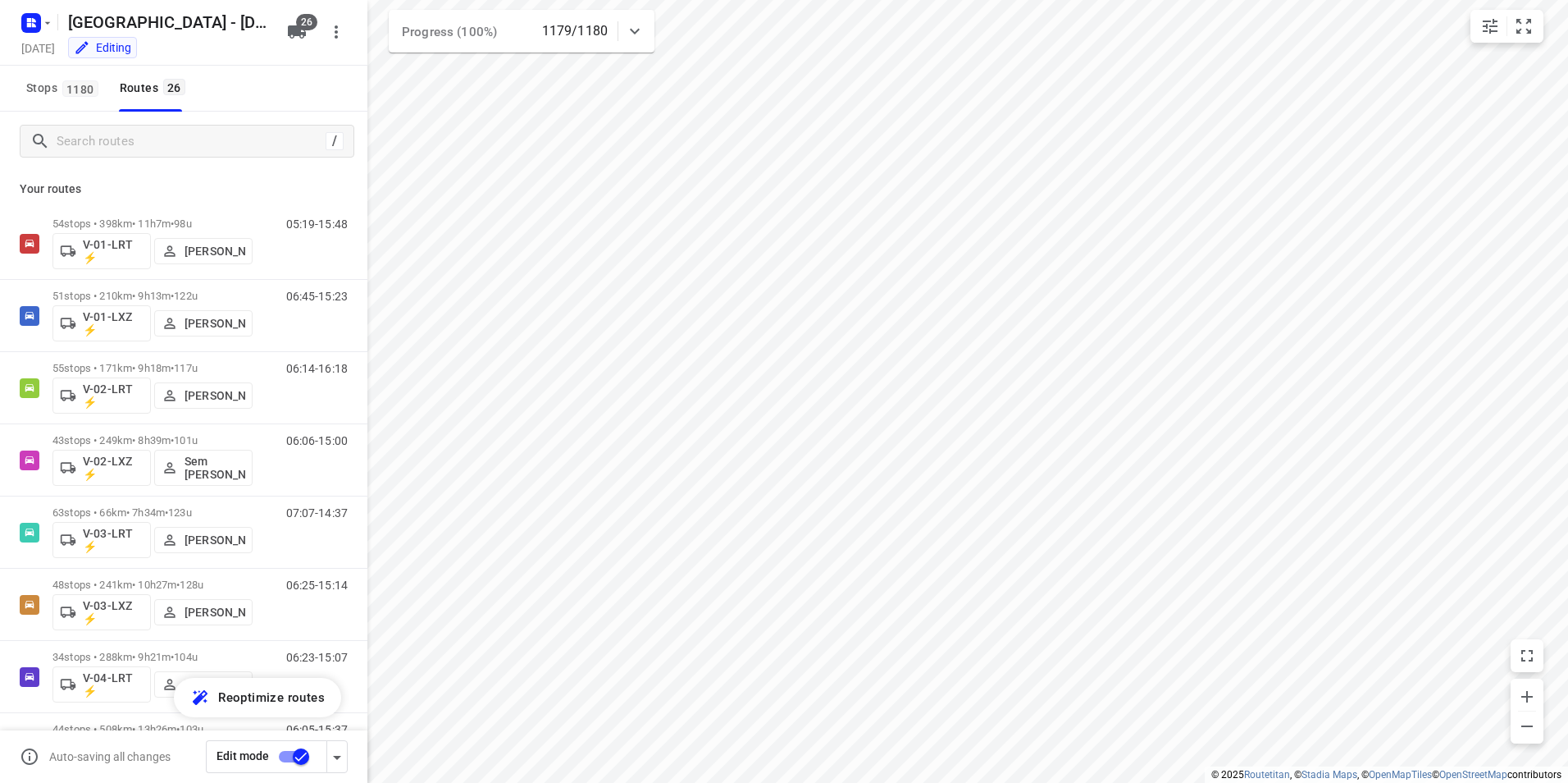
click at [642, 35] on icon at bounding box center [635, 31] width 20 height 20
click at [608, 109] on icon "button" at bounding box center [601, 102] width 15 height 15
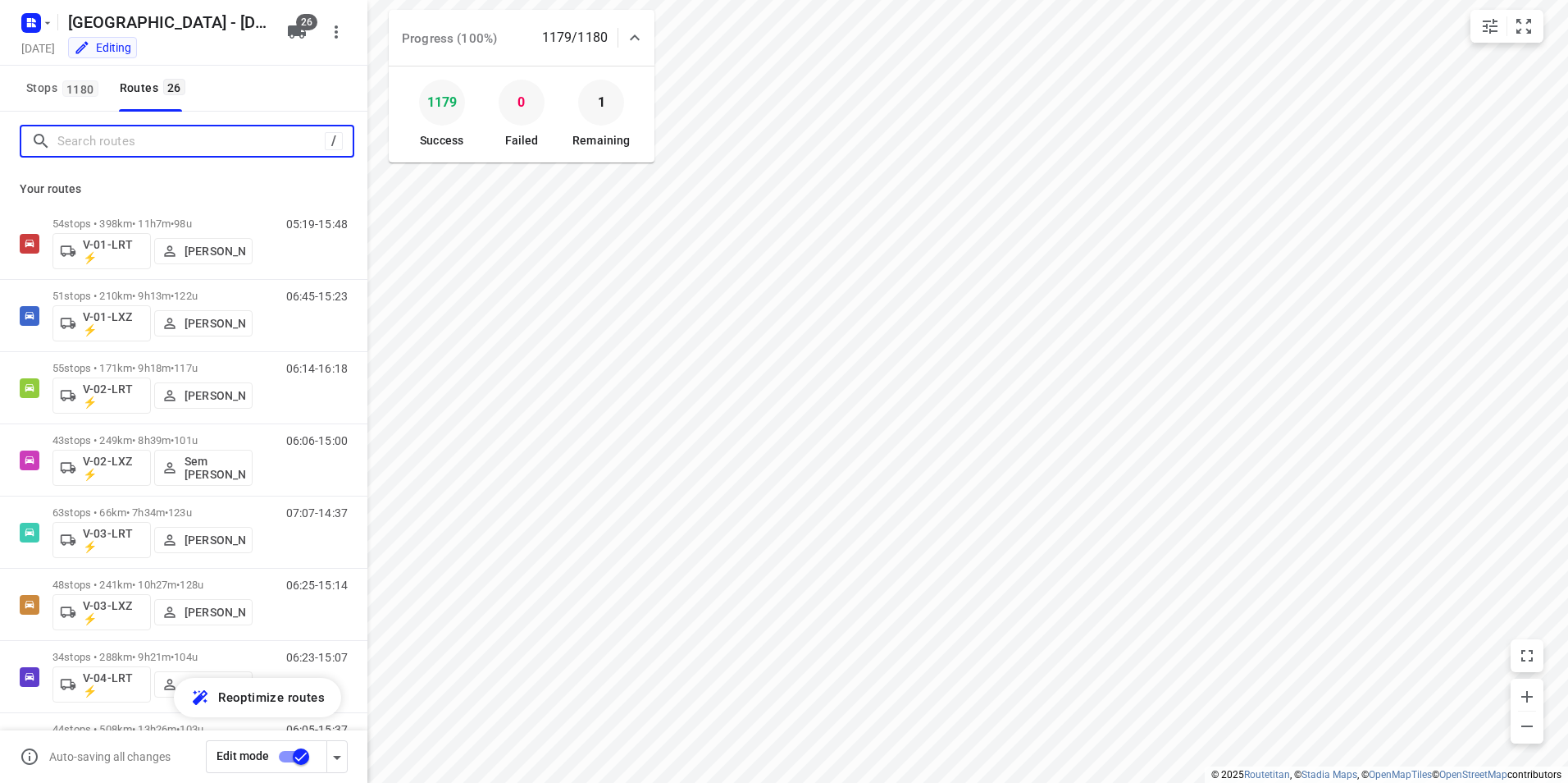
click at [182, 141] on input "Search routes" at bounding box center [192, 141] width 267 height 25
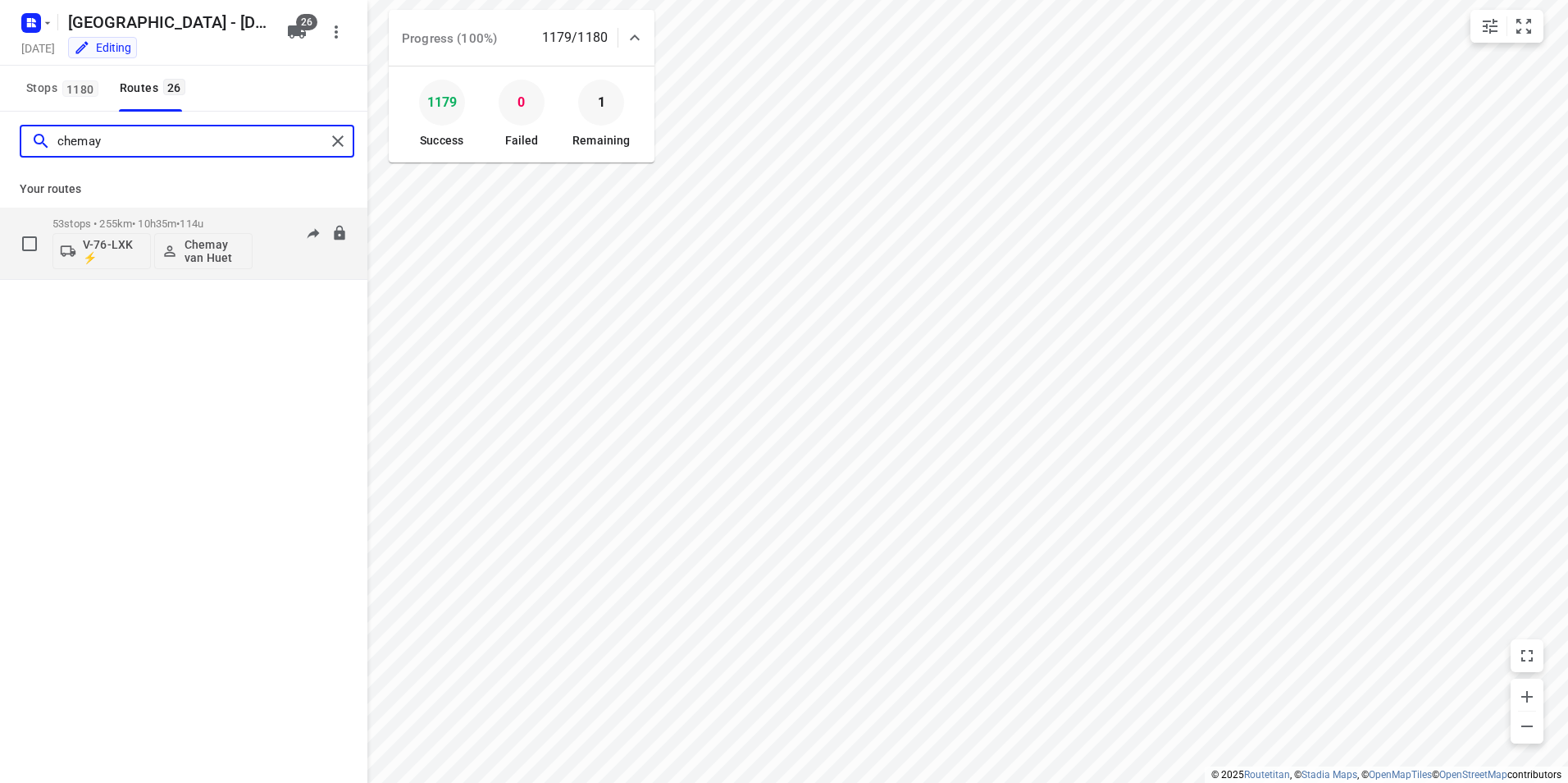
type input "chemay"
click at [237, 217] on div "53 stops • 255km • 10h35m • 114u V-76-LXK ⚡ Chemay van Huet" at bounding box center [153, 244] width 201 height 68
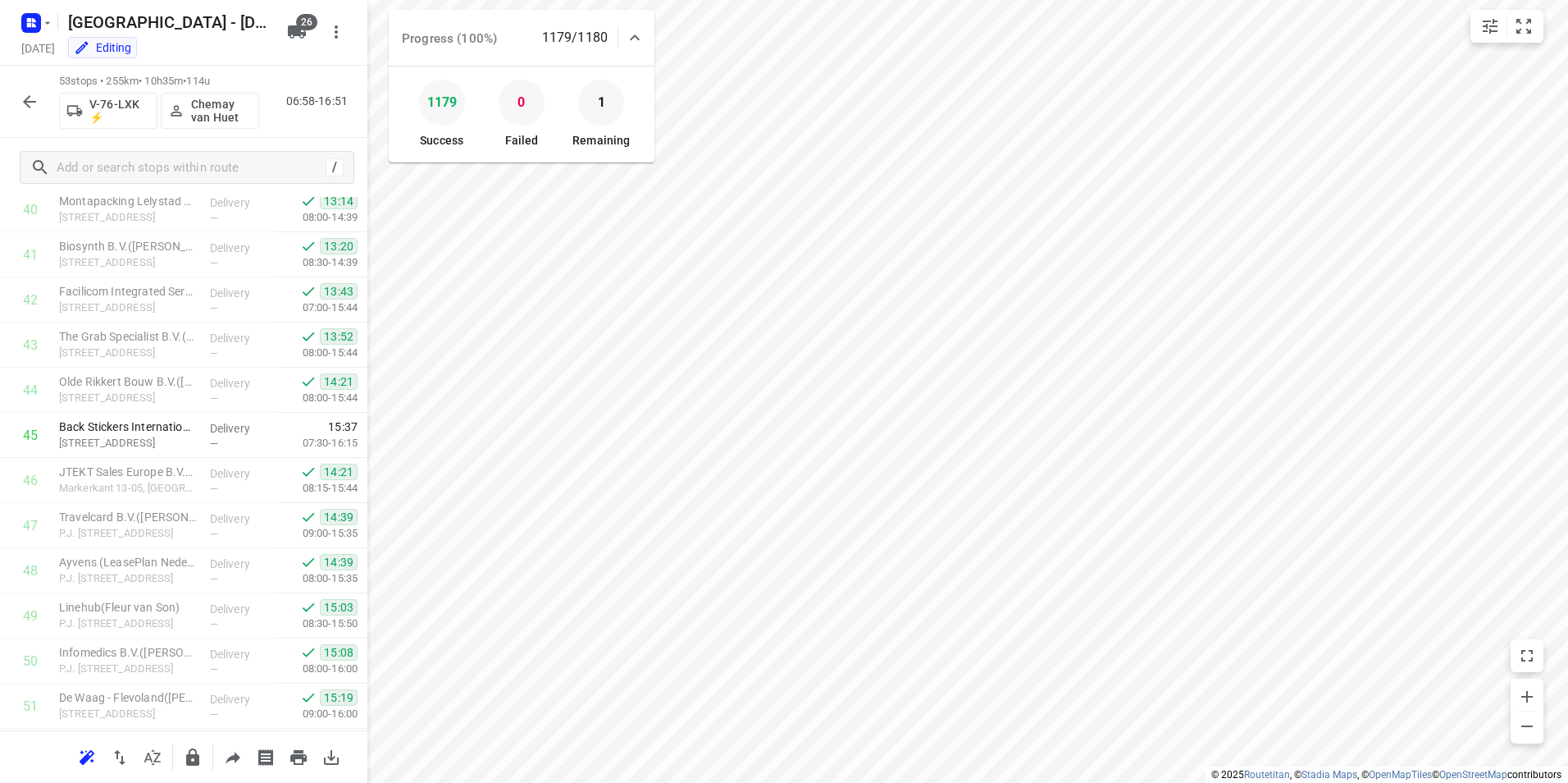
scroll to position [1986, 0]
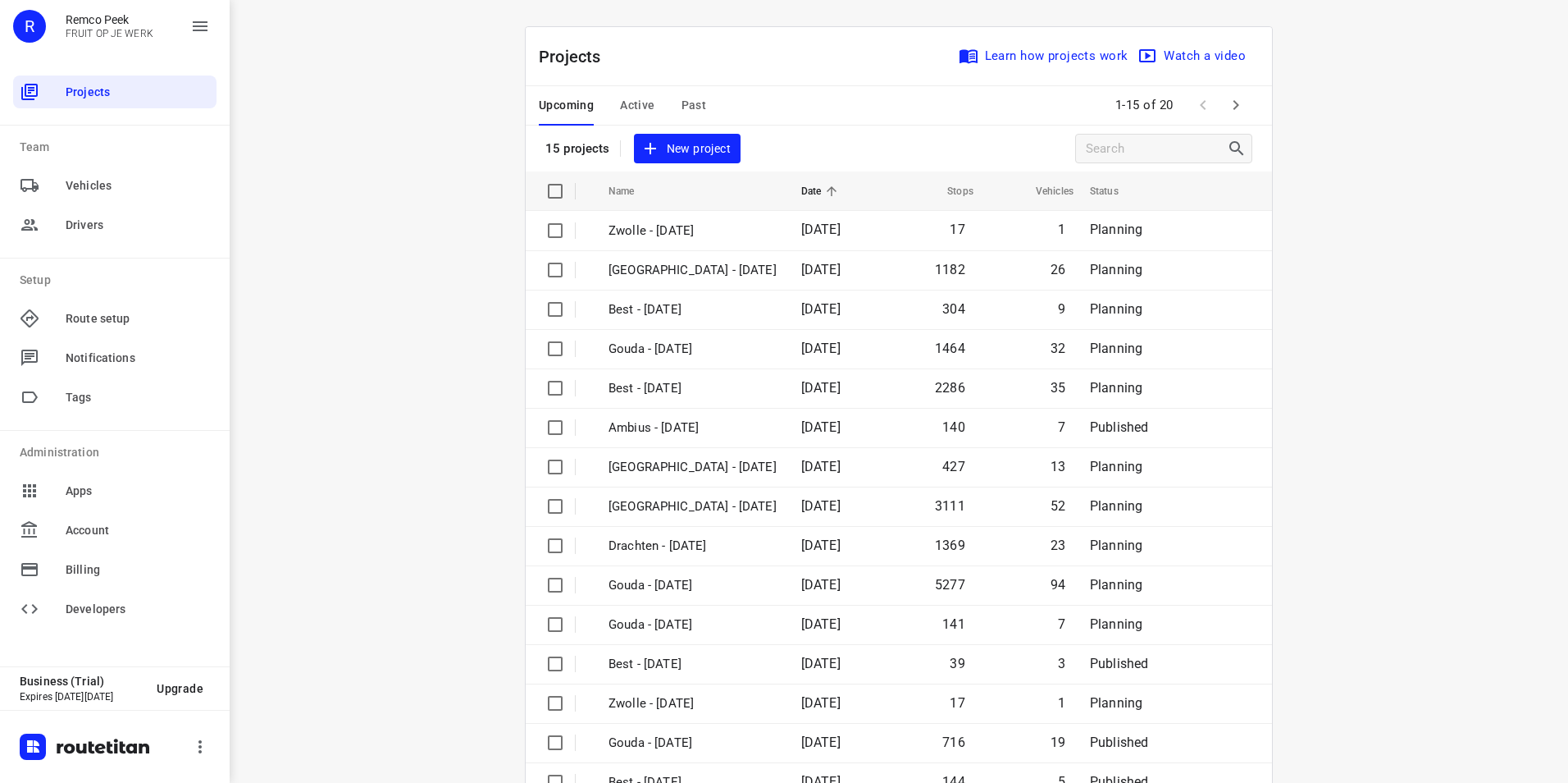
click at [644, 105] on span "Active" at bounding box center [637, 105] width 35 height 21
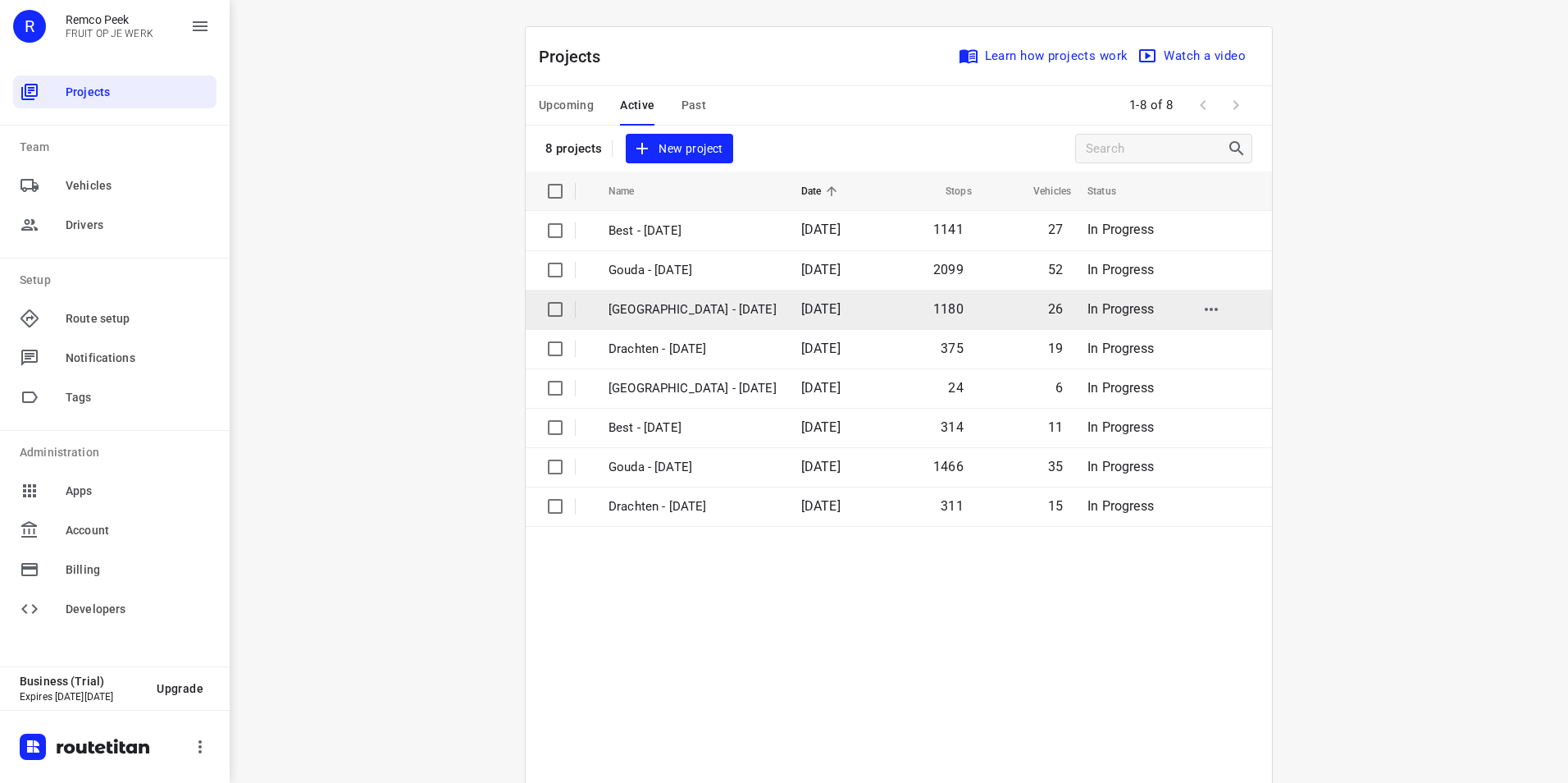
click at [646, 312] on p "[GEOGRAPHIC_DATA] - [DATE]" at bounding box center [693, 310] width 168 height 19
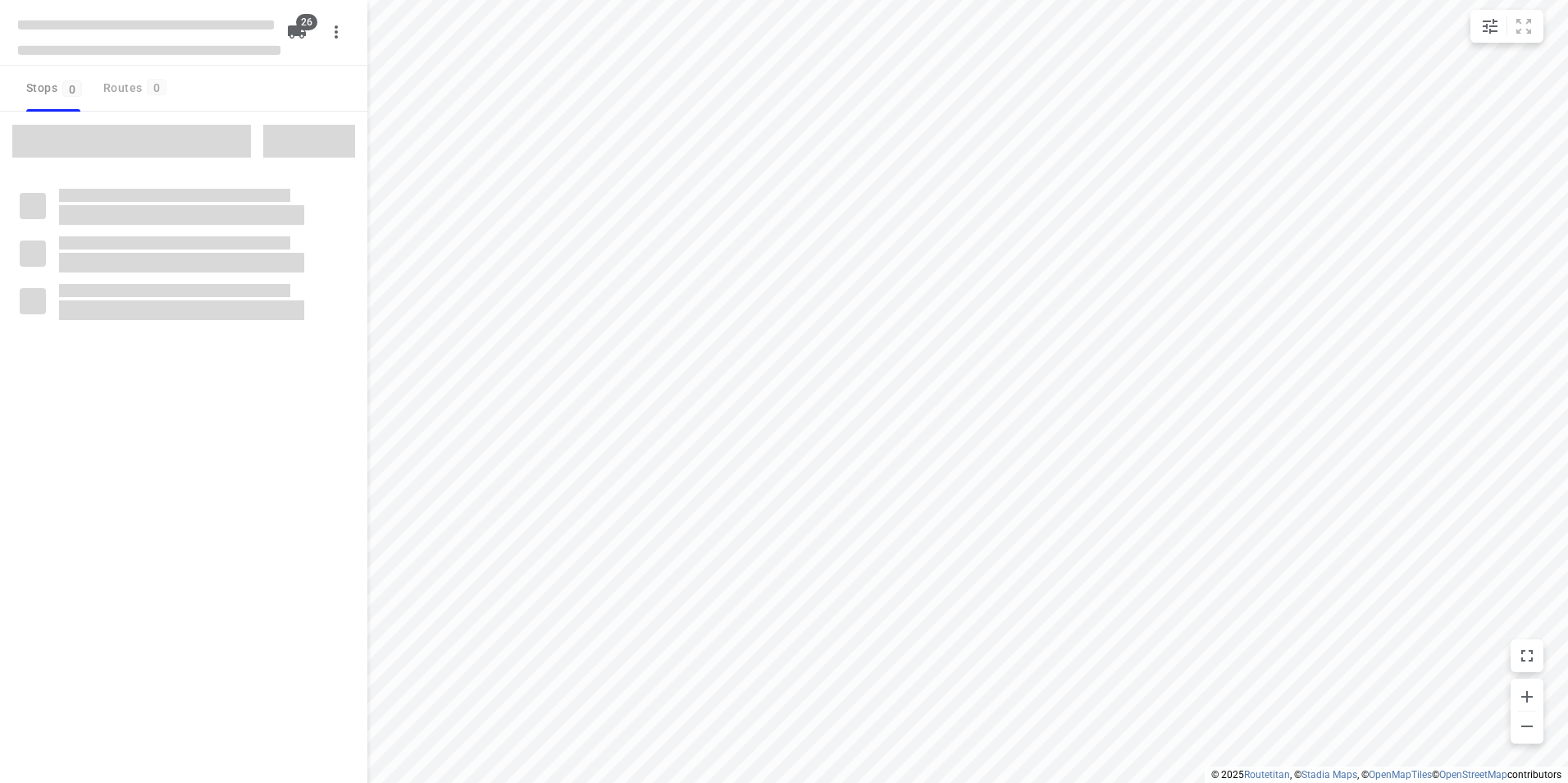
checkbox input "true"
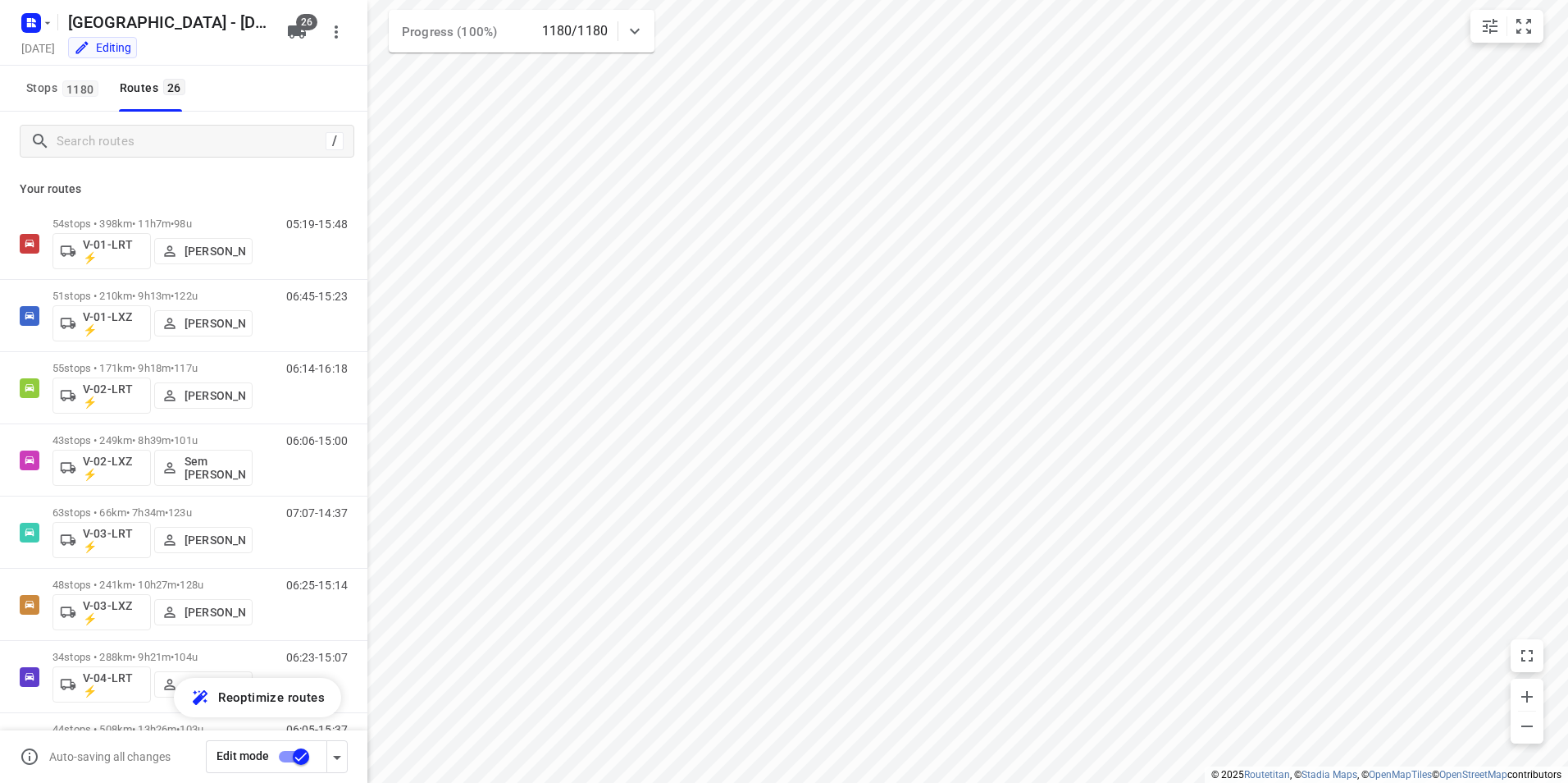
click at [636, 29] on icon at bounding box center [635, 31] width 20 height 20
click at [22, 25] on rect "button" at bounding box center [31, 23] width 20 height 20
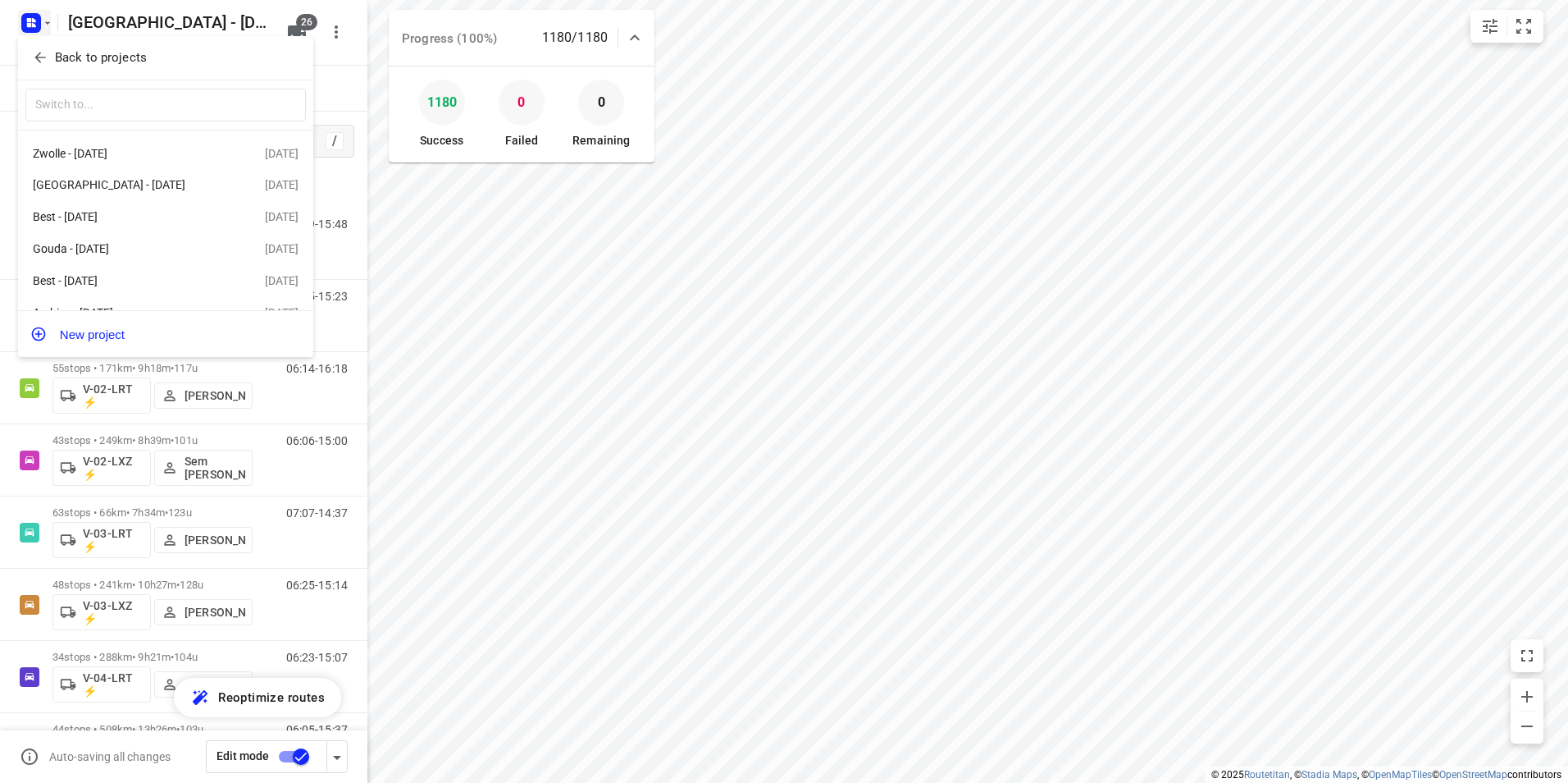
click at [66, 54] on p "Back to projects" at bounding box center [101, 57] width 92 height 19
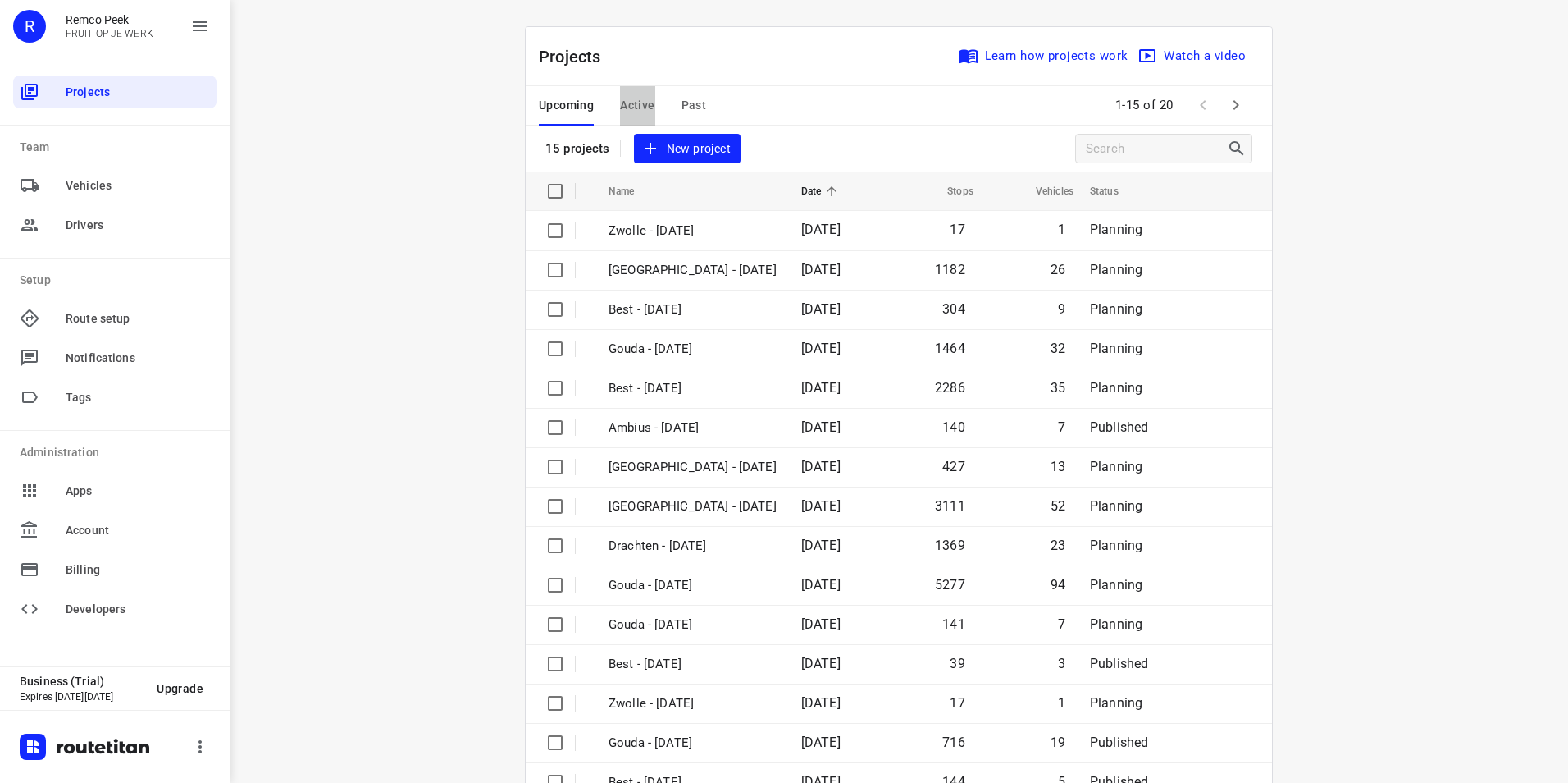
click at [644, 112] on span "Active" at bounding box center [637, 105] width 35 height 21
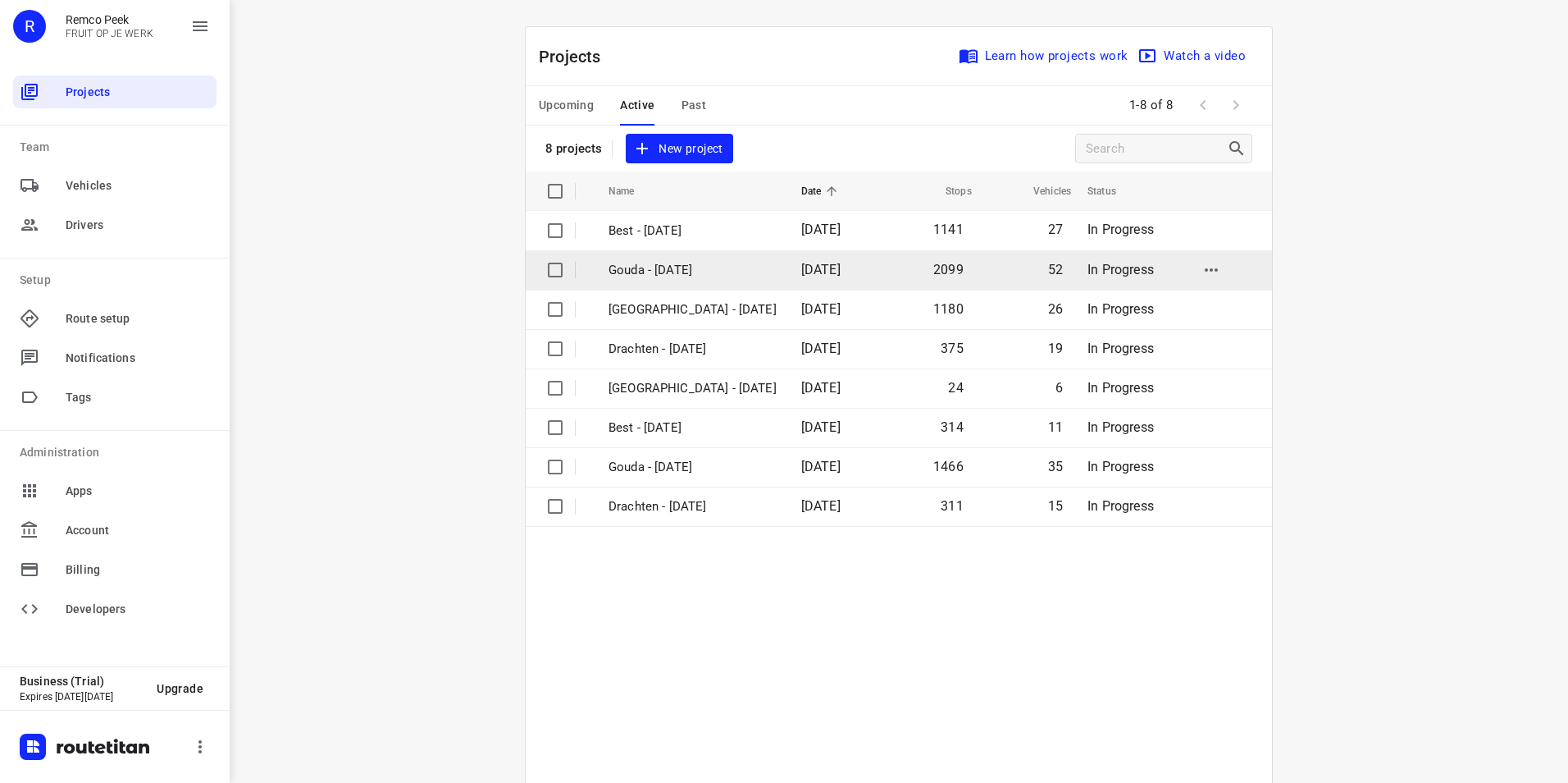
click at [693, 266] on p "Gouda - [DATE]" at bounding box center [693, 270] width 168 height 19
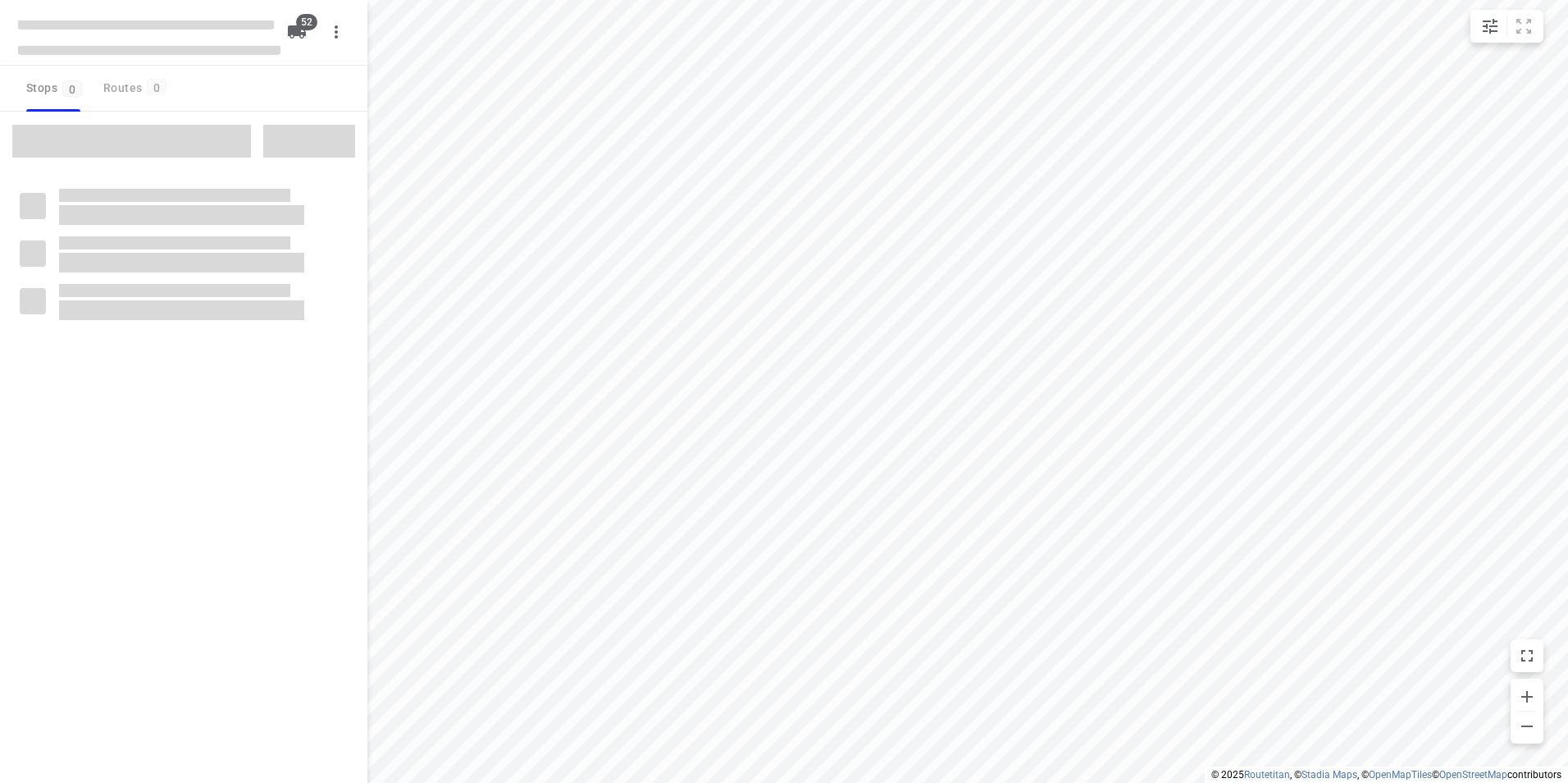
checkbox input "true"
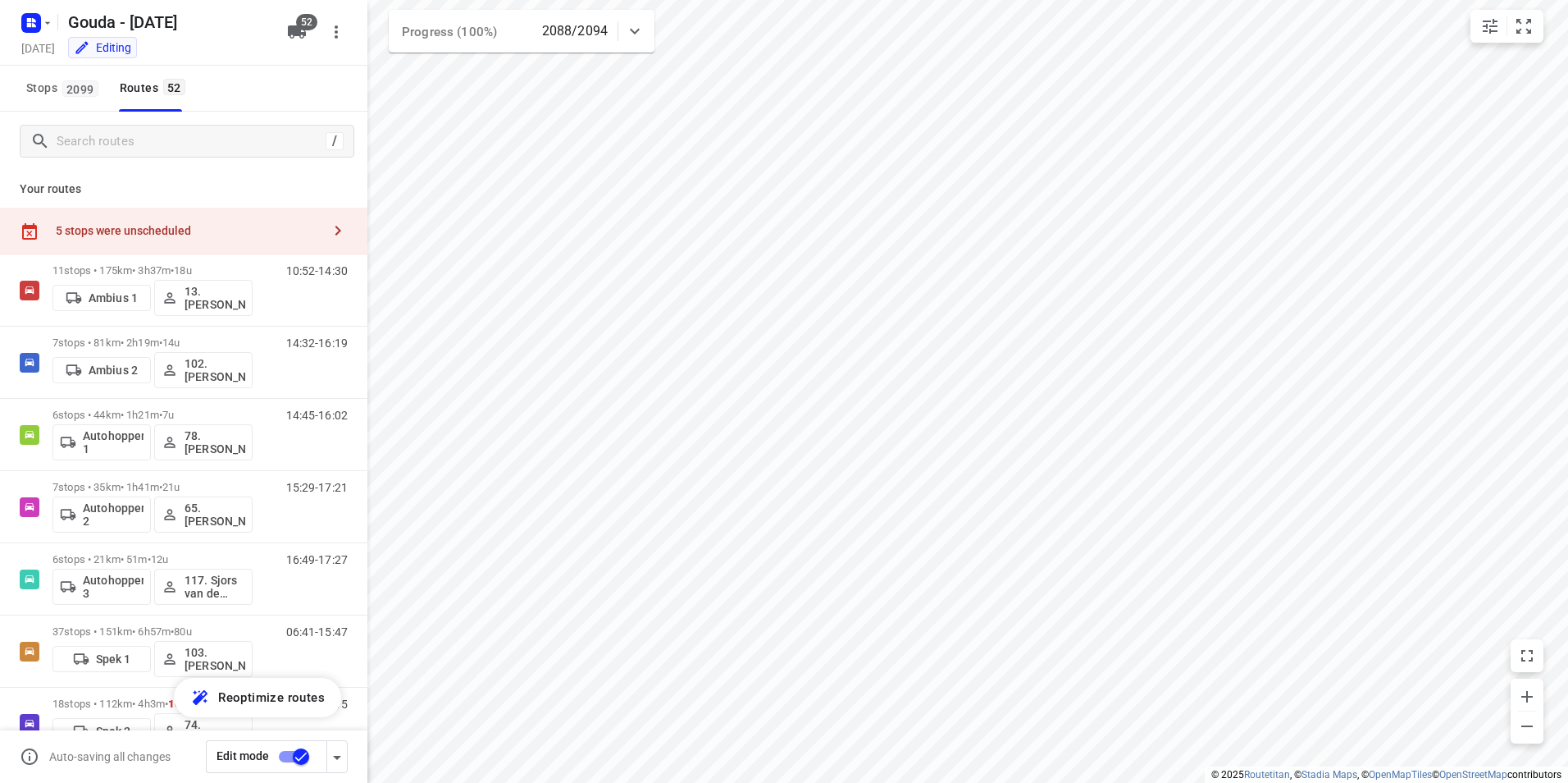
click at [633, 30] on icon at bounding box center [635, 31] width 20 height 20
click at [633, 30] on icon at bounding box center [635, 38] width 20 height 20
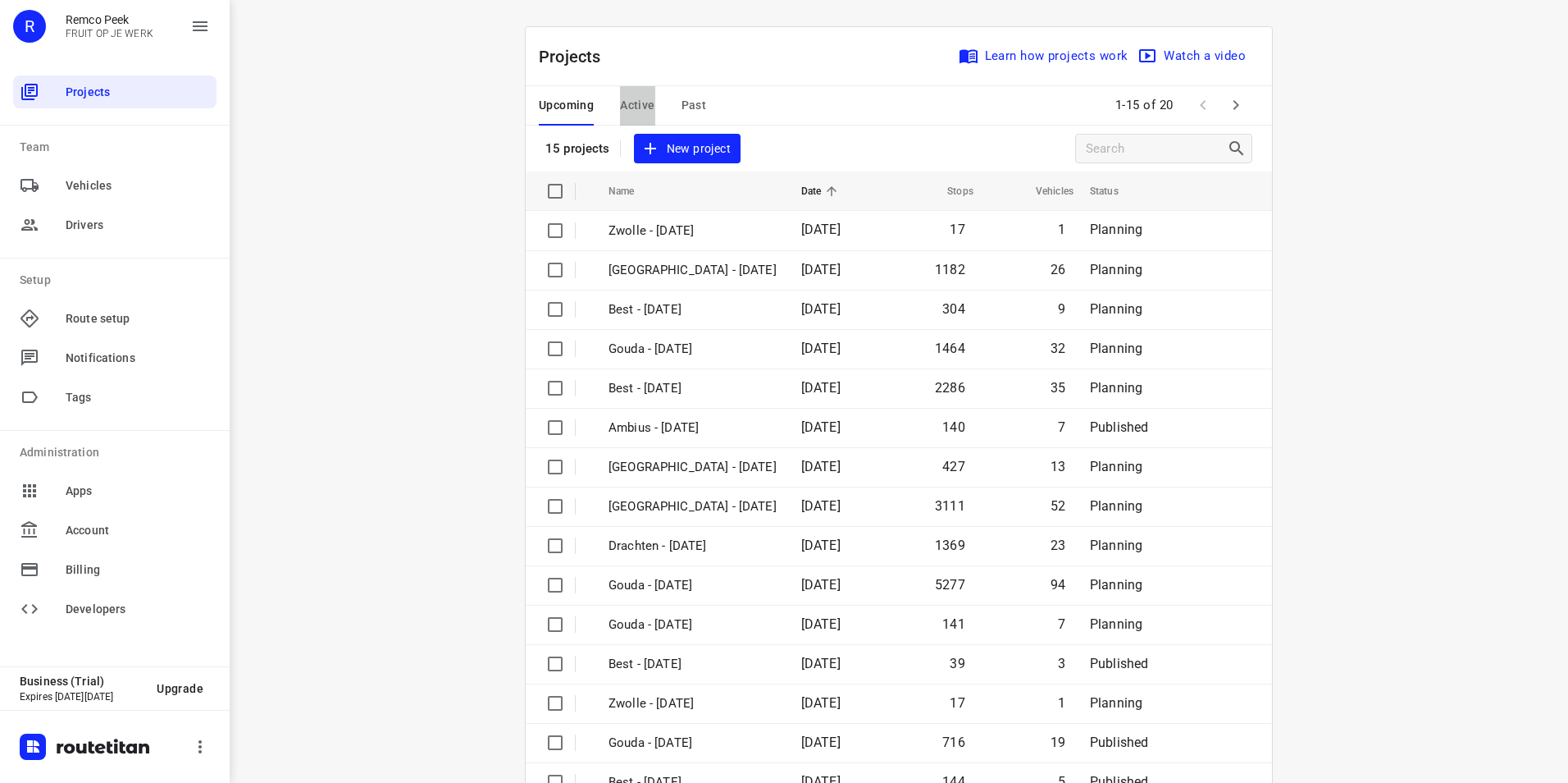
click at [634, 107] on span "Active" at bounding box center [637, 105] width 35 height 21
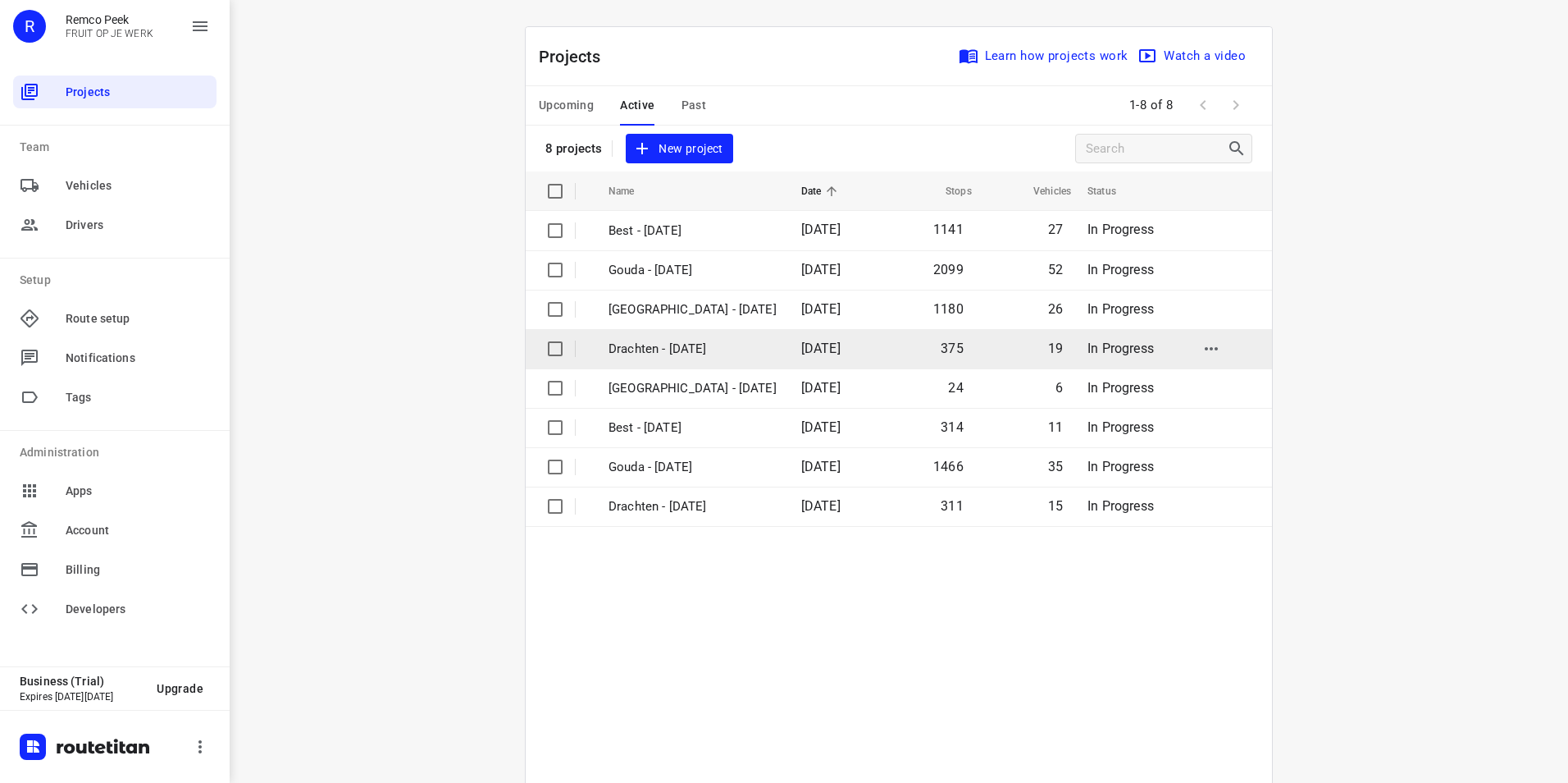
click at [693, 348] on p "Drachten - [DATE]" at bounding box center [693, 349] width 168 height 19
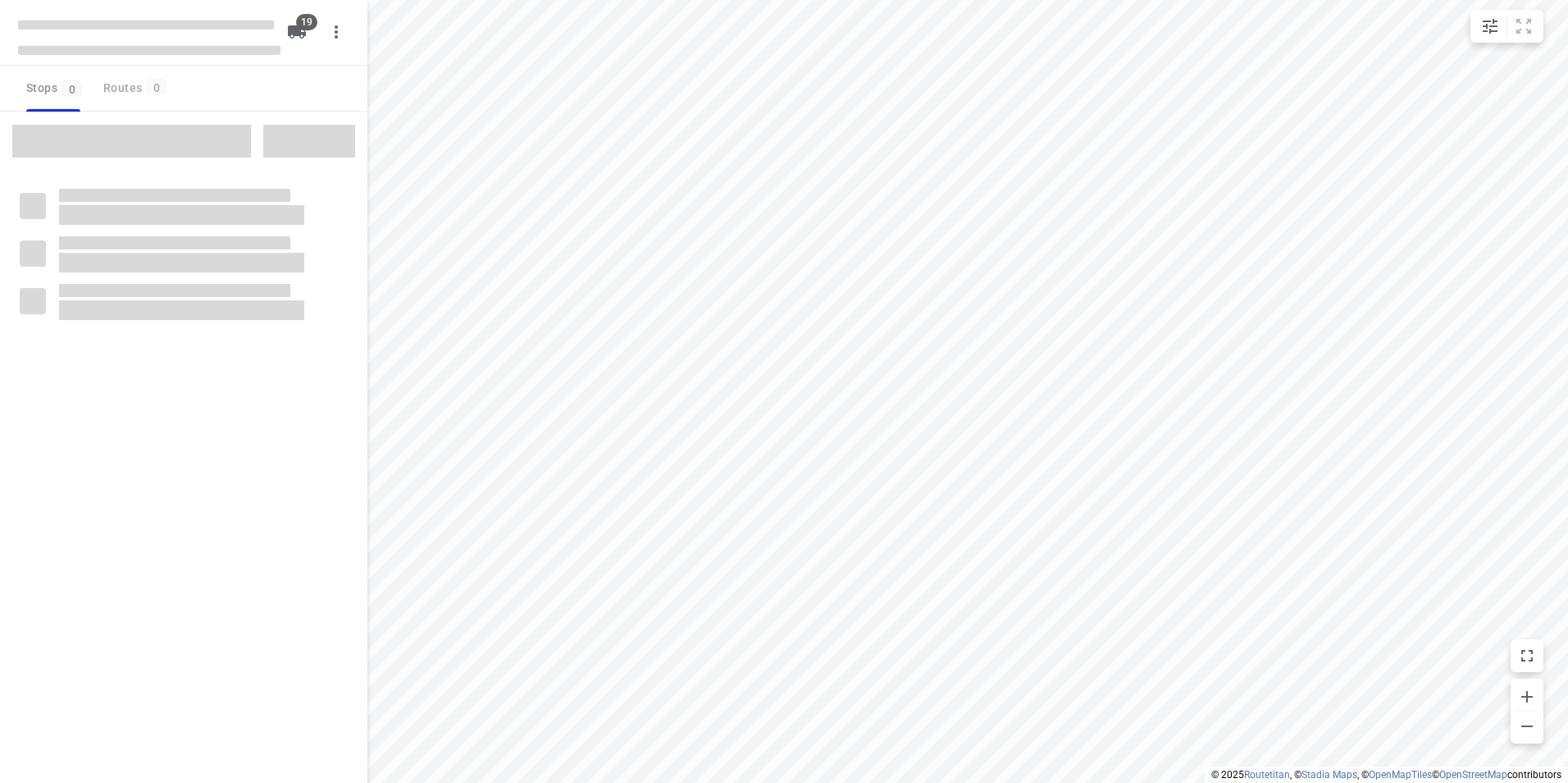
checkbox input "true"
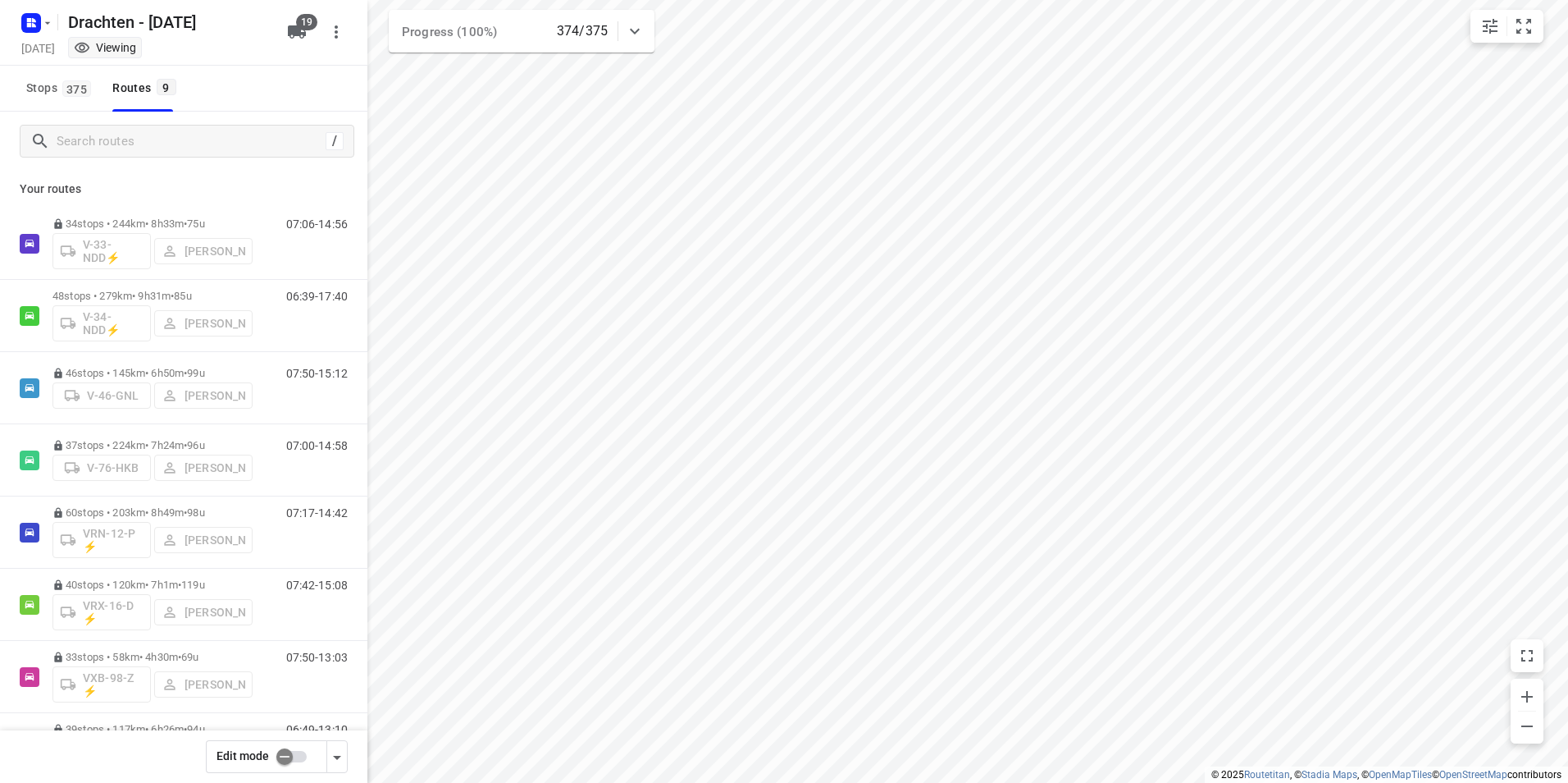
click at [630, 32] on icon at bounding box center [635, 31] width 20 height 20
click at [630, 32] on icon at bounding box center [635, 38] width 20 height 20
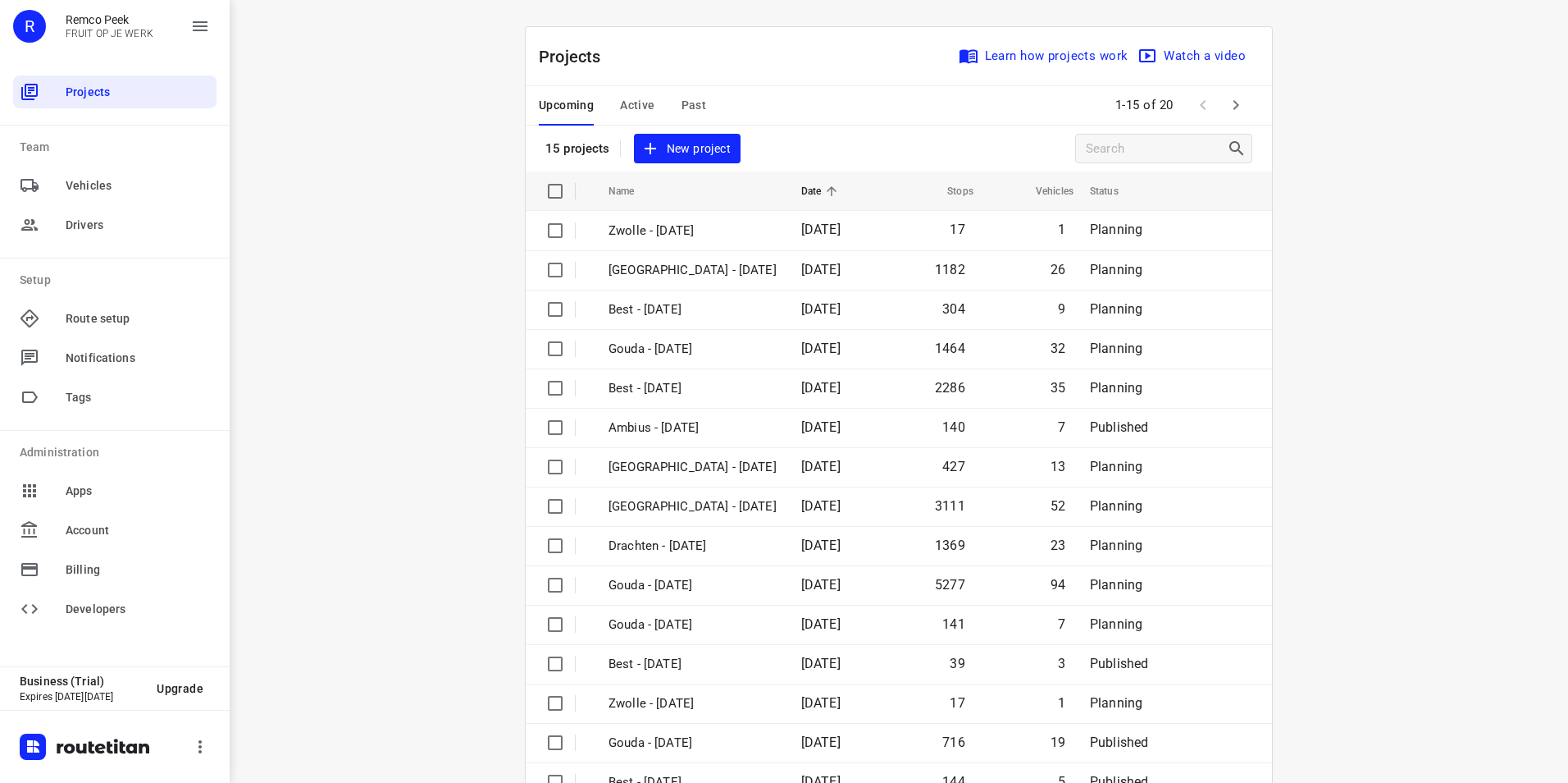
click at [635, 109] on span "Active" at bounding box center [637, 105] width 35 height 21
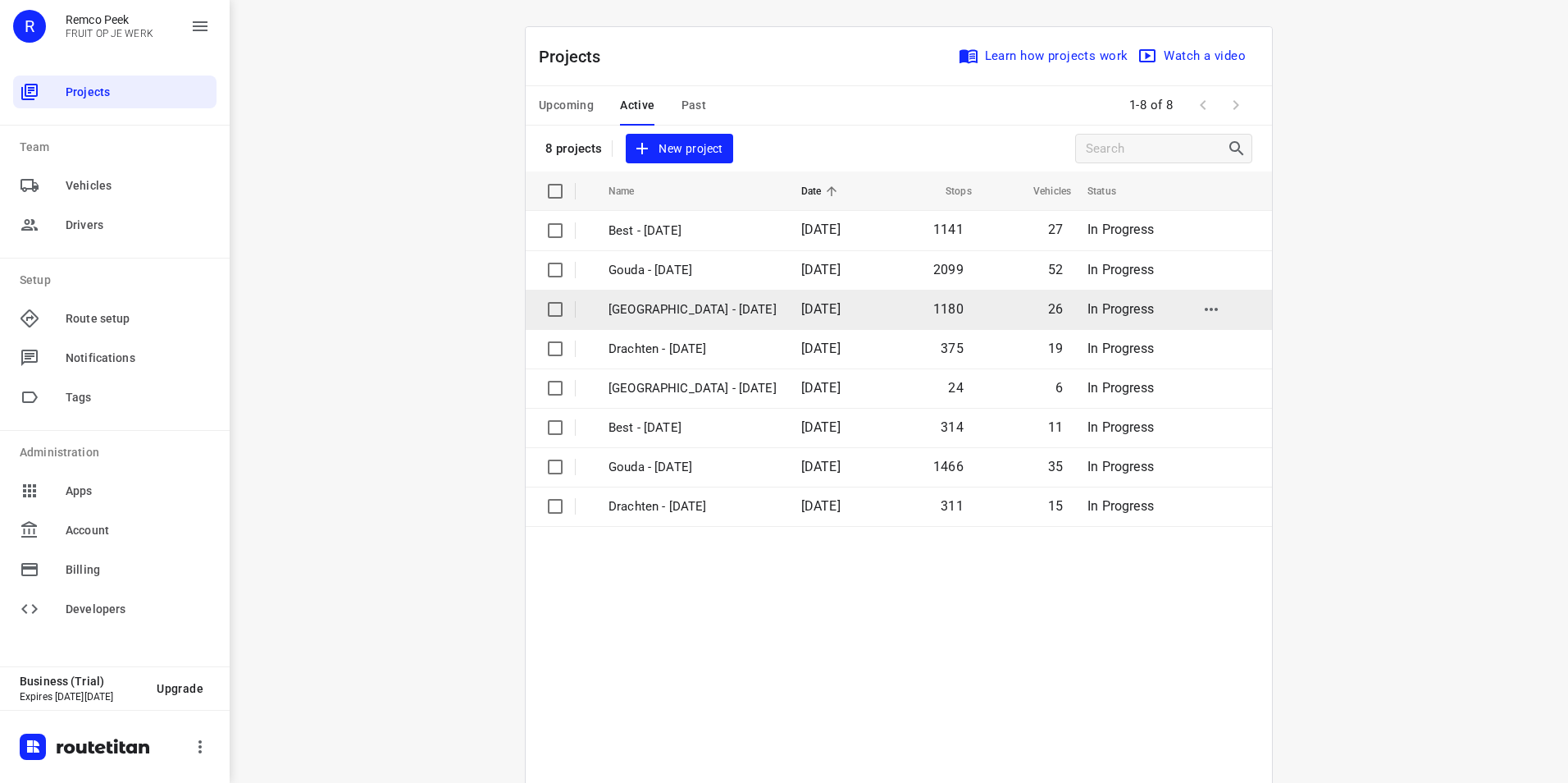
click at [646, 311] on p "[GEOGRAPHIC_DATA] - [DATE]" at bounding box center [693, 310] width 168 height 19
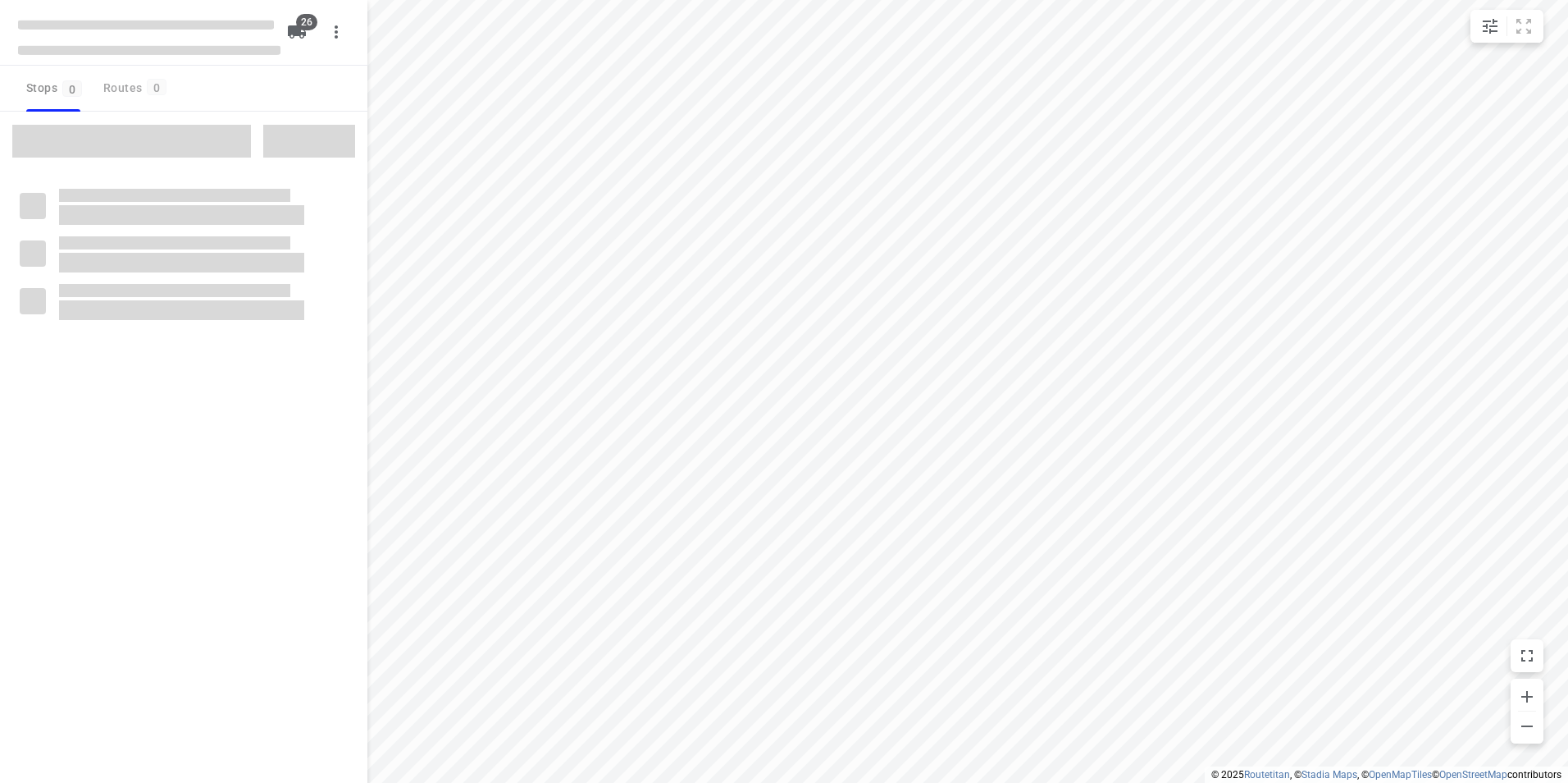
checkbox input "true"
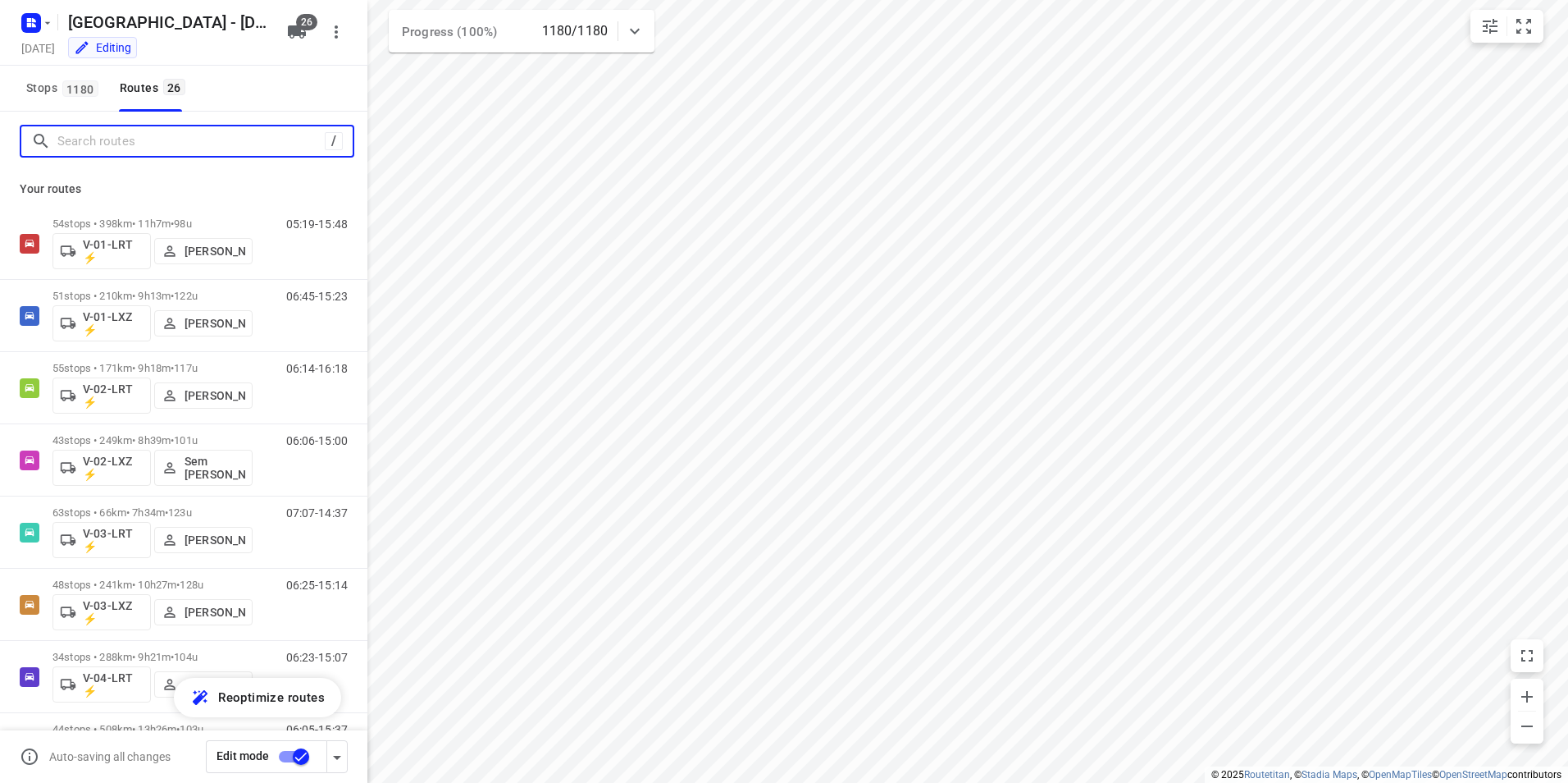
click at [114, 140] on input "Search routes" at bounding box center [192, 141] width 267 height 25
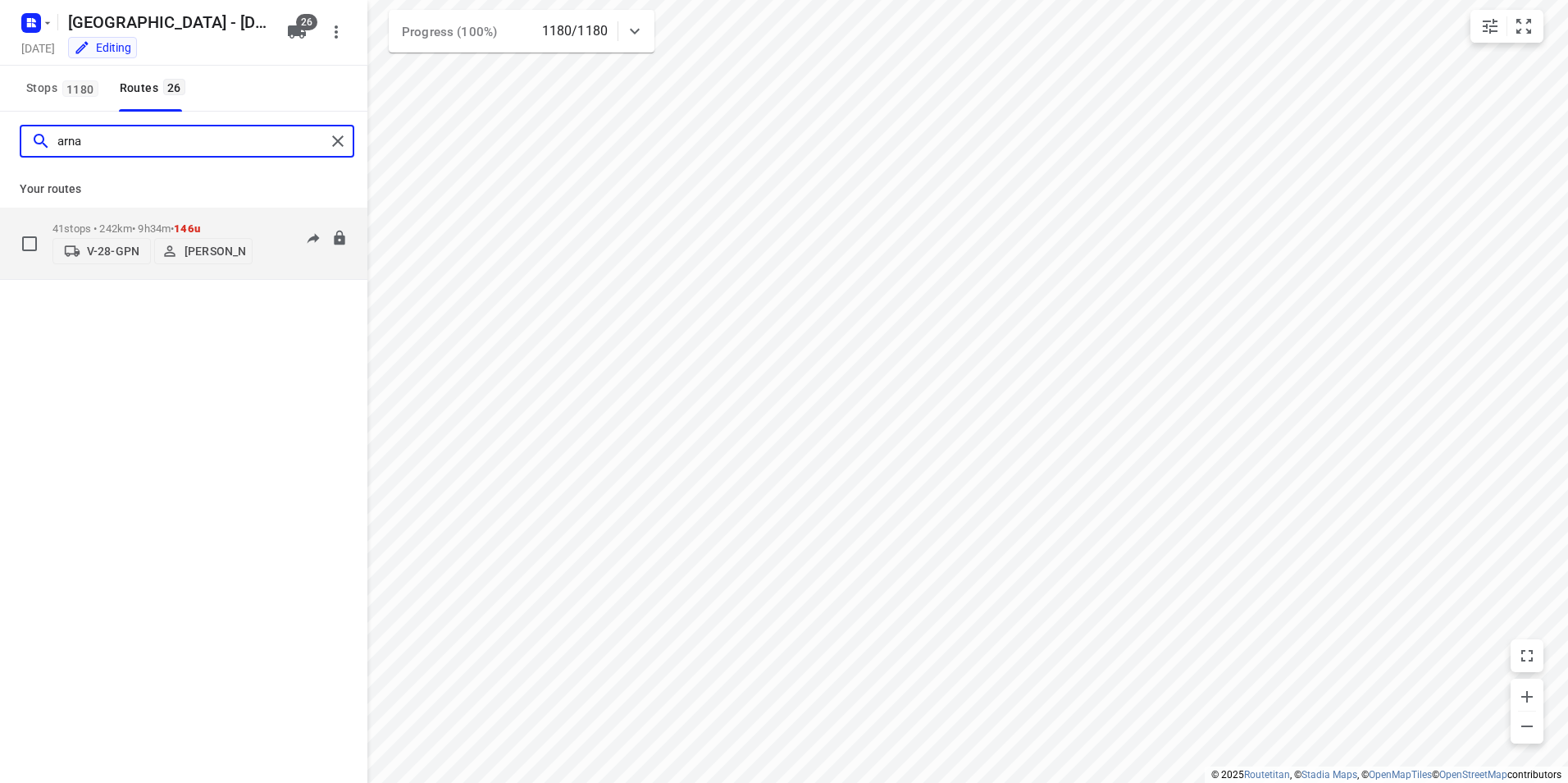
type input "arna"
click at [185, 217] on div "41 stops • 242km • 9h34m • 146u V-28-GPN Arnaud van der Sluis" at bounding box center [153, 243] width 201 height 58
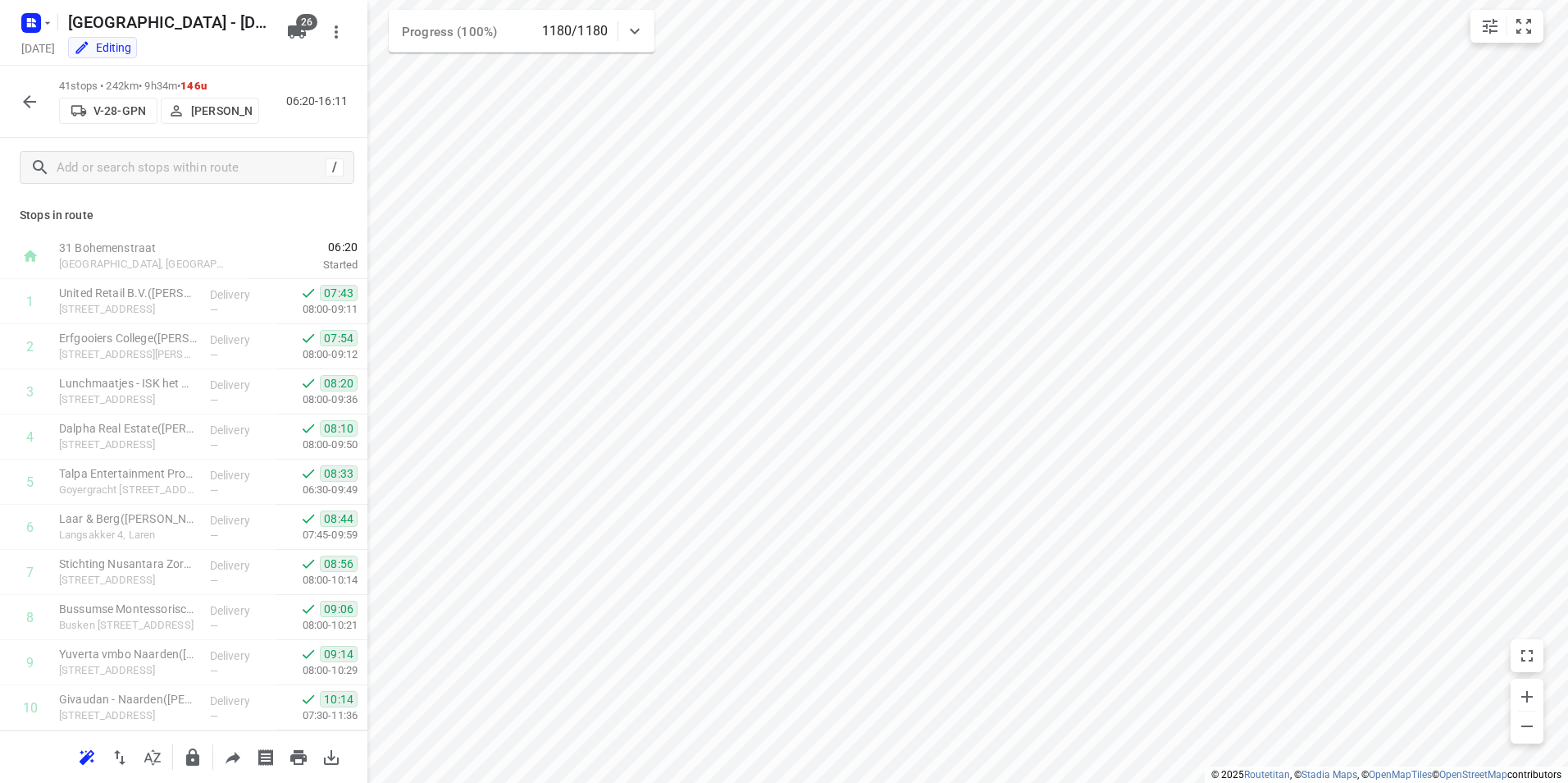
click at [25, 99] on icon "button" at bounding box center [30, 102] width 20 height 20
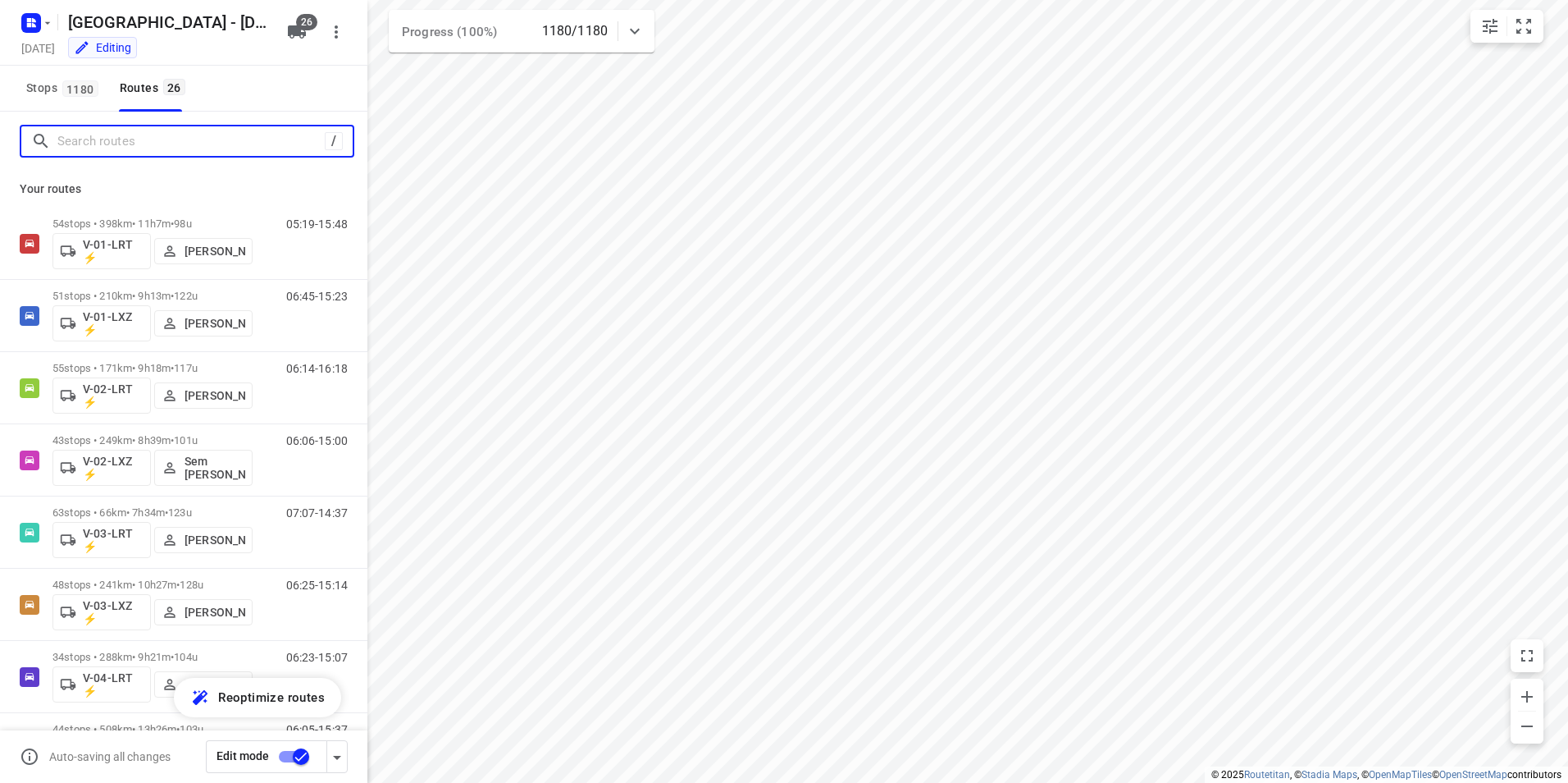
click at [154, 139] on input "Search routes" at bounding box center [192, 141] width 267 height 25
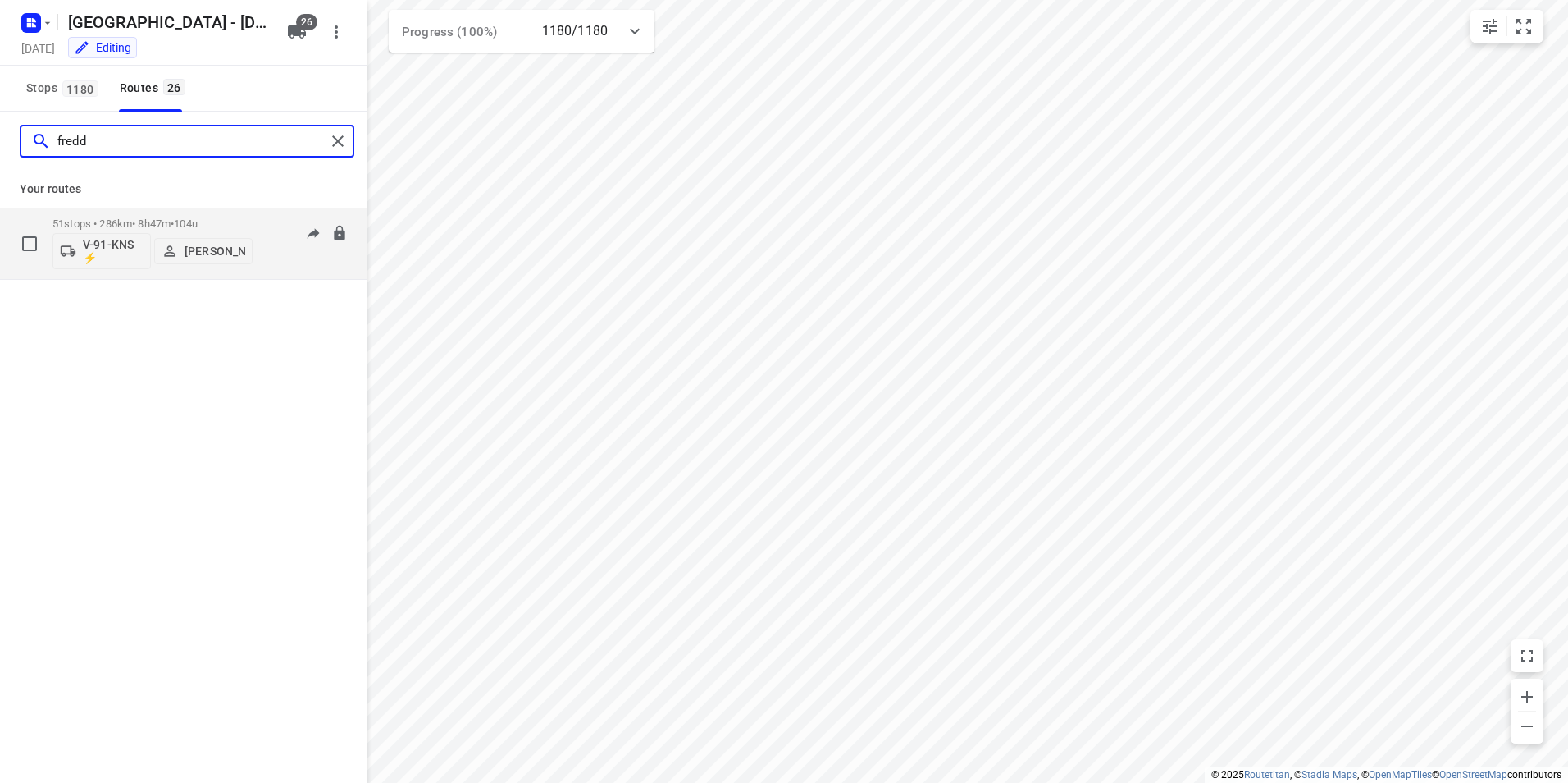
type input "fredd"
click at [220, 231] on div "V-91-KNS ⚡ Freddy Hoekstra" at bounding box center [153, 249] width 201 height 39
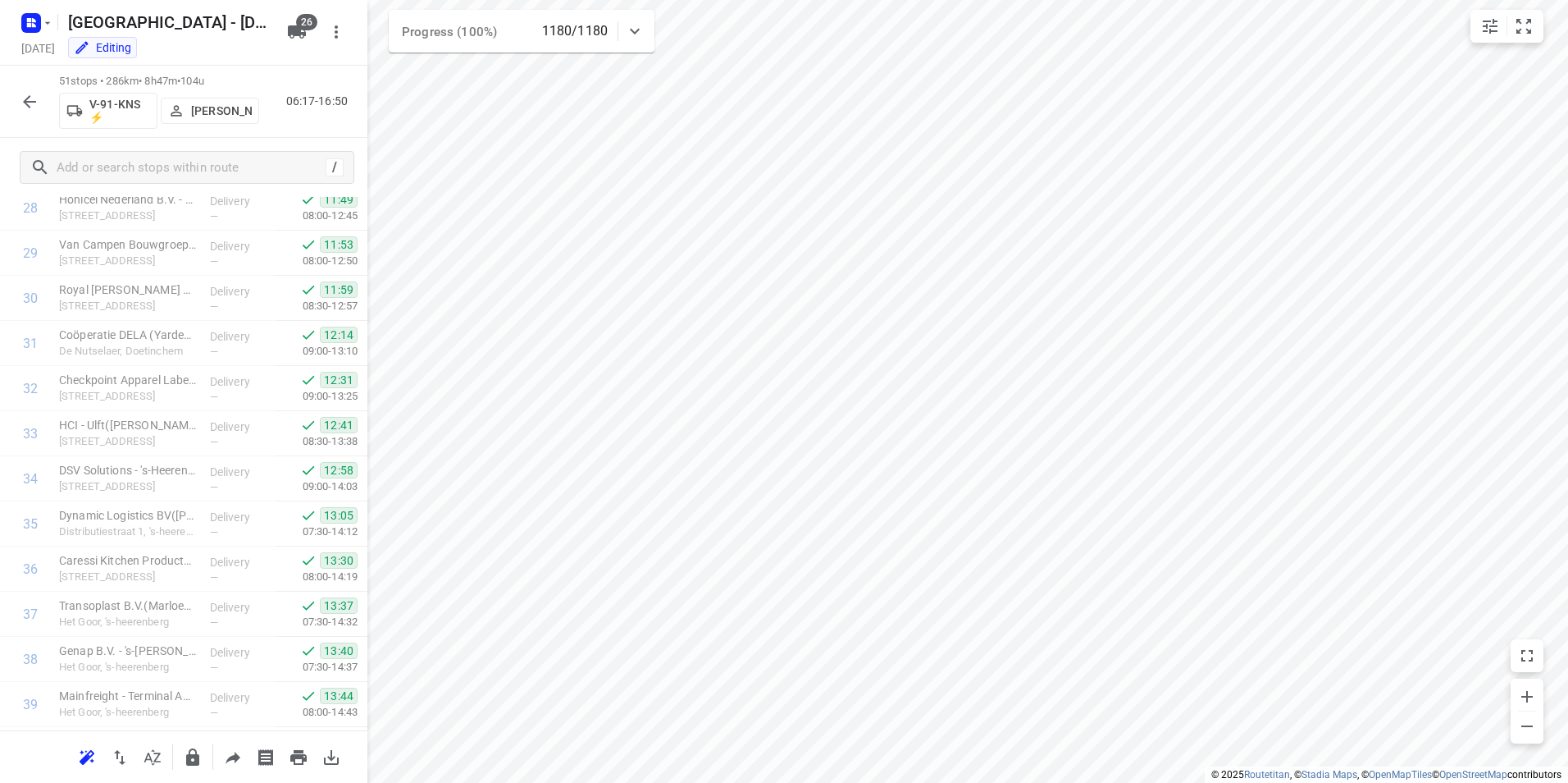
scroll to position [1896, 0]
